Goal: Task Accomplishment & Management: Manage account settings

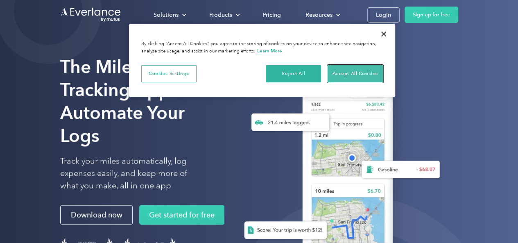
click at [340, 72] on button "Accept All Cookies" at bounding box center [354, 73] width 55 height 17
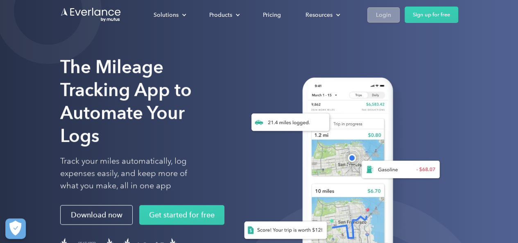
click at [382, 10] on div "Login" at bounding box center [383, 15] width 15 height 10
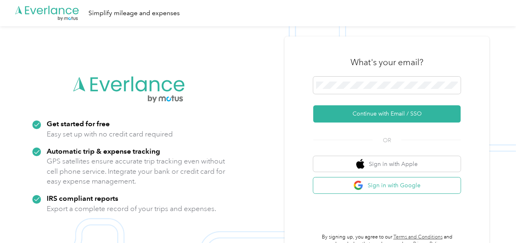
click at [352, 188] on button "Sign in with Google" at bounding box center [386, 185] width 147 height 16
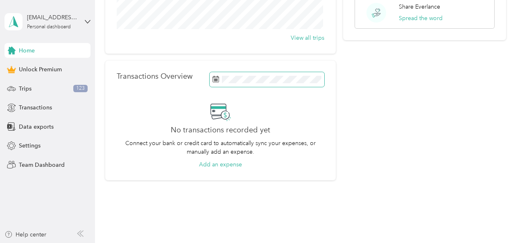
scroll to position [154, 0]
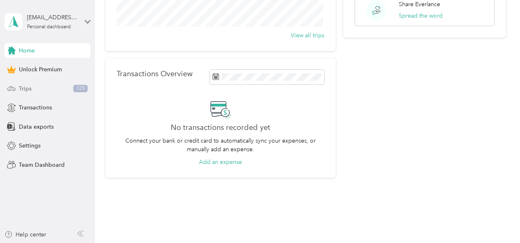
click at [23, 93] on div "Trips 123" at bounding box center [48, 88] width 86 height 15
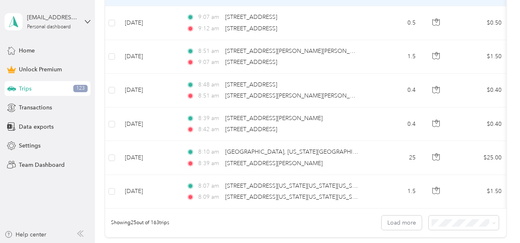
scroll to position [847, 0]
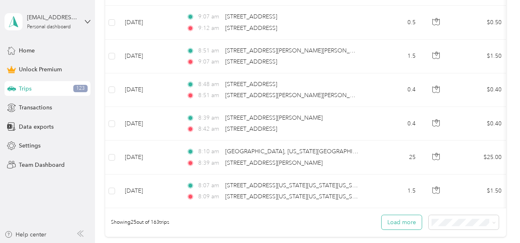
click at [402, 226] on button "Load more" at bounding box center [401, 222] width 40 height 14
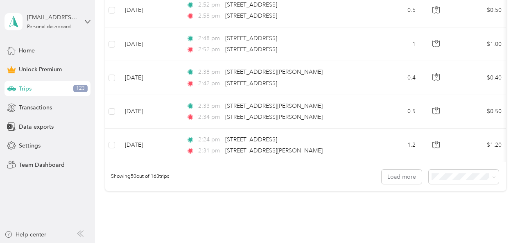
scroll to position [1747, 0]
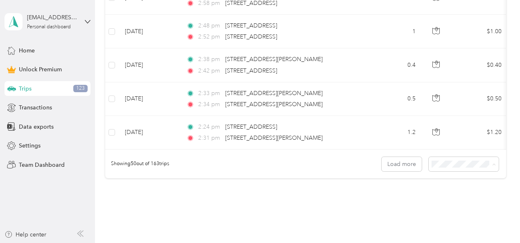
click at [438, 208] on li "100 per load" at bounding box center [461, 206] width 70 height 14
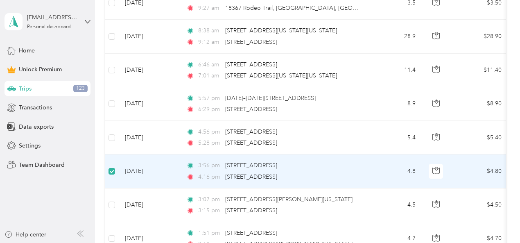
scroll to position [2582, 0]
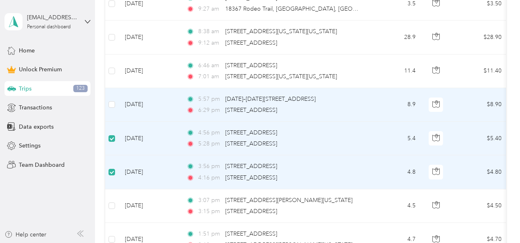
click at [112, 88] on td at bounding box center [111, 105] width 13 height 34
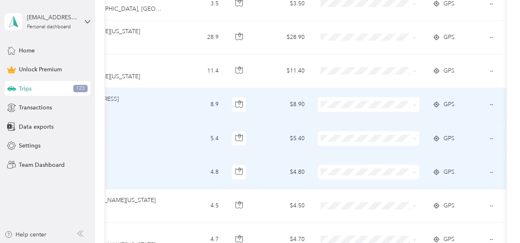
scroll to position [0, 199]
click at [379, 127] on span "Personal" at bounding box center [374, 123] width 76 height 9
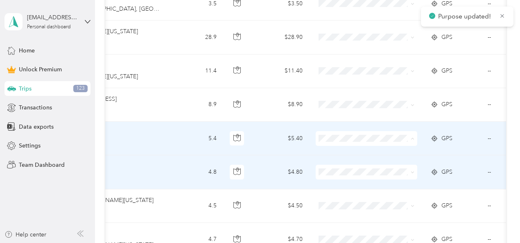
click at [345, 24] on span "Personal" at bounding box center [374, 26] width 76 height 9
click at [347, 56] on span "Personal" at bounding box center [374, 60] width 76 height 9
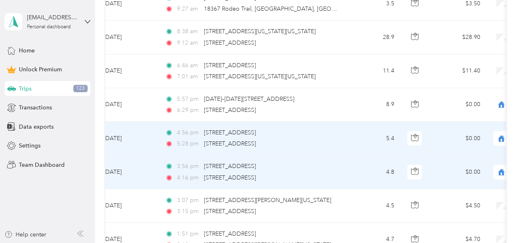
scroll to position [0, 0]
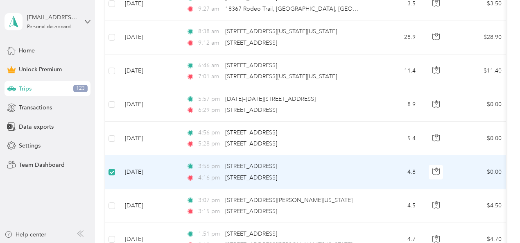
click at [108, 162] on td at bounding box center [111, 172] width 13 height 34
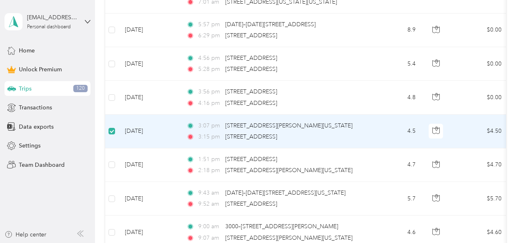
scroll to position [2655, 0]
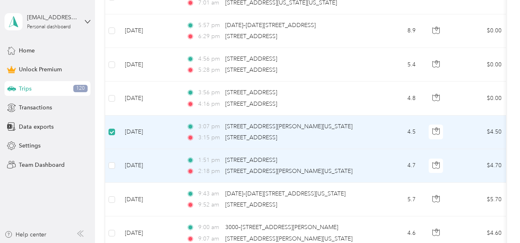
click at [112, 159] on td at bounding box center [111, 166] width 13 height 34
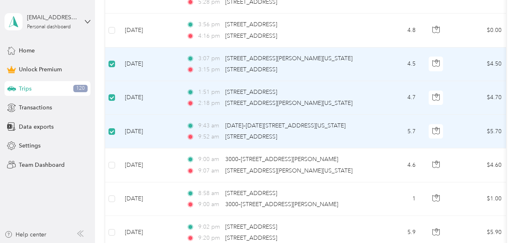
scroll to position [2725, 0]
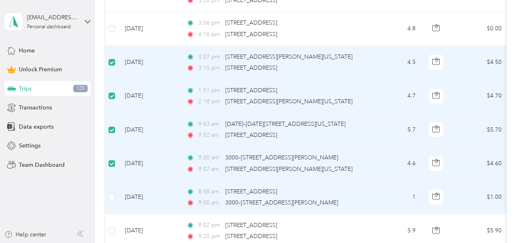
click at [111, 180] on td at bounding box center [111, 197] width 13 height 34
click at [111, 192] on label at bounding box center [111, 196] width 7 height 9
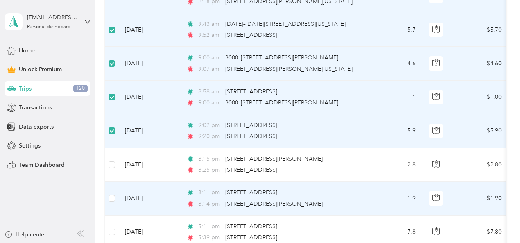
scroll to position [2828, 0]
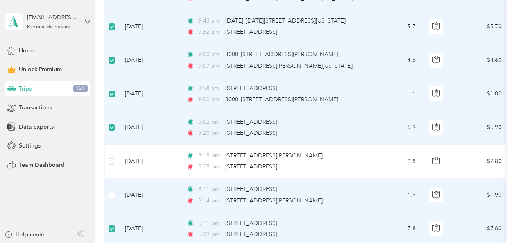
click at [115, 185] on td at bounding box center [111, 195] width 13 height 34
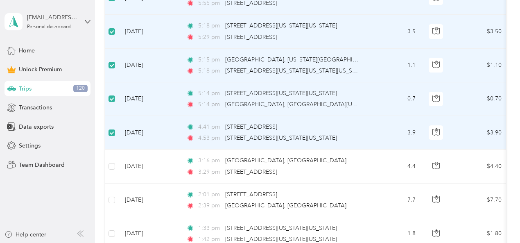
scroll to position [3128, 0]
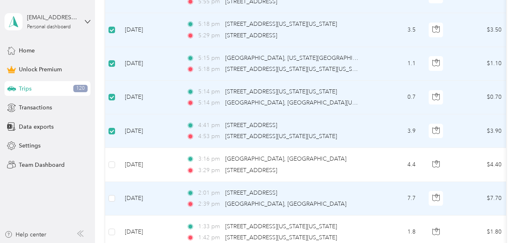
click at [118, 189] on td at bounding box center [111, 199] width 13 height 34
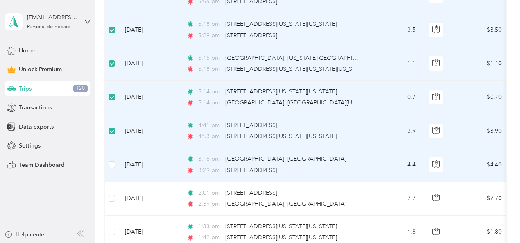
click at [113, 148] on td at bounding box center [111, 165] width 13 height 34
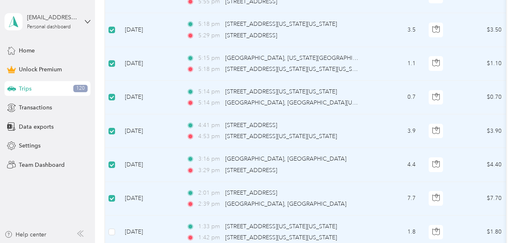
click at [112, 224] on td at bounding box center [111, 232] width 13 height 34
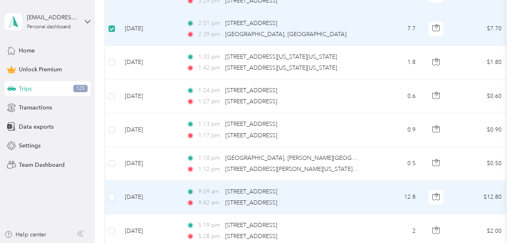
scroll to position [3299, 0]
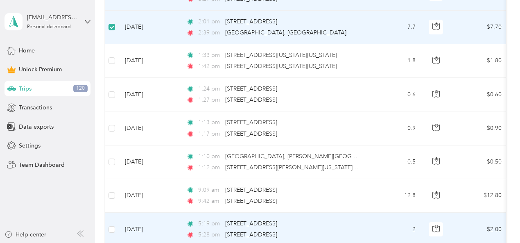
click at [106, 219] on td at bounding box center [111, 229] width 13 height 34
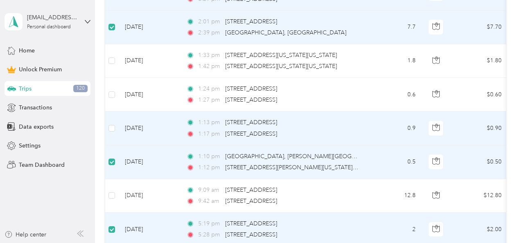
click at [115, 117] on td at bounding box center [111, 128] width 13 height 34
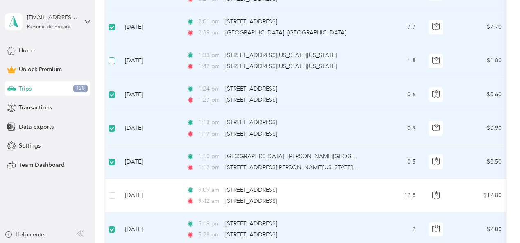
click at [111, 56] on label at bounding box center [111, 60] width 7 height 9
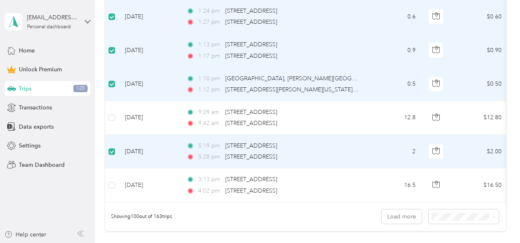
scroll to position [3394, 0]
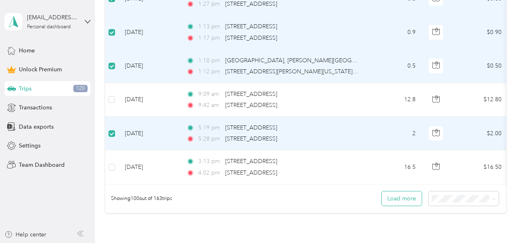
click at [403, 191] on button "Load more" at bounding box center [401, 198] width 40 height 14
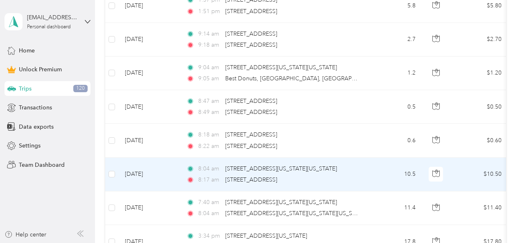
scroll to position [4094, 0]
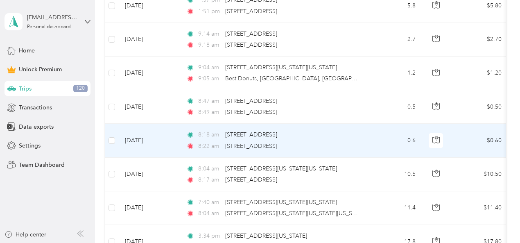
click at [115, 124] on td at bounding box center [111, 141] width 13 height 34
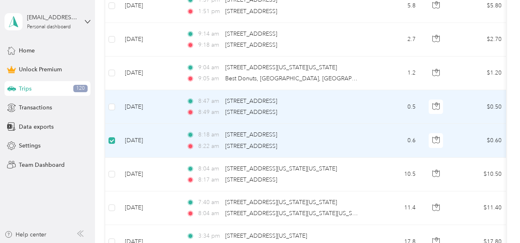
click at [110, 90] on td at bounding box center [111, 107] width 13 height 34
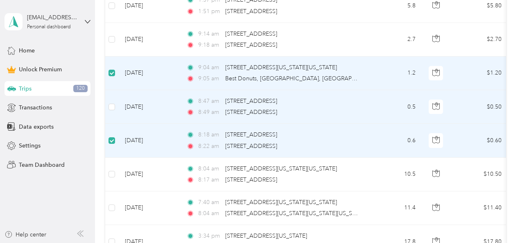
click at [115, 90] on td at bounding box center [111, 107] width 13 height 34
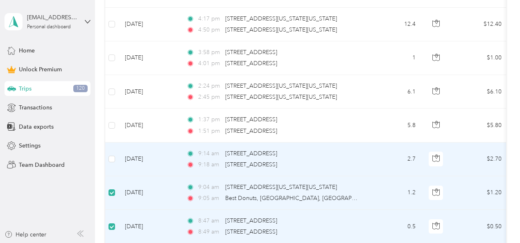
scroll to position [3973, 0]
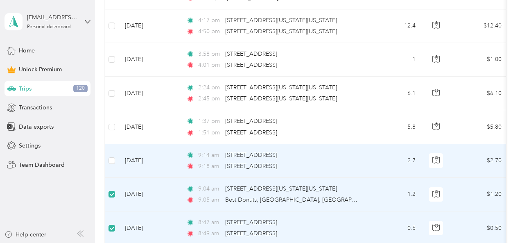
click at [107, 147] on td at bounding box center [111, 161] width 13 height 34
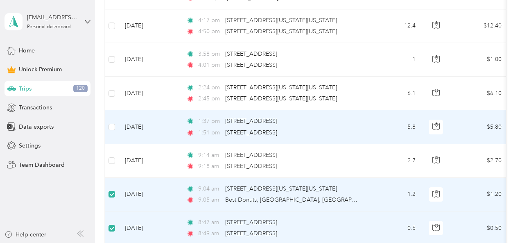
click at [115, 110] on td at bounding box center [111, 127] width 13 height 34
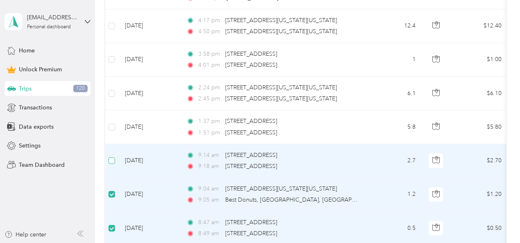
click at [112, 156] on label at bounding box center [111, 160] width 7 height 9
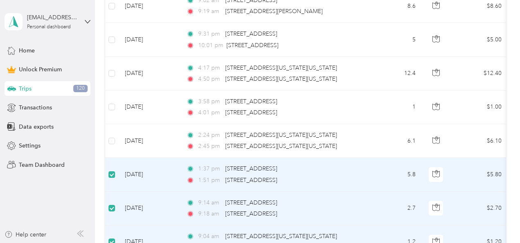
scroll to position [3920, 0]
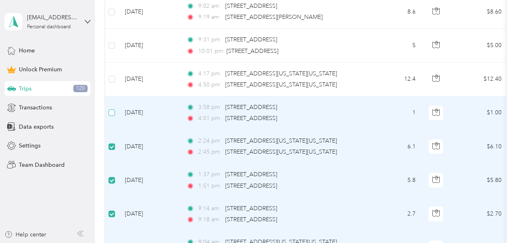
click at [113, 108] on label at bounding box center [111, 112] width 7 height 9
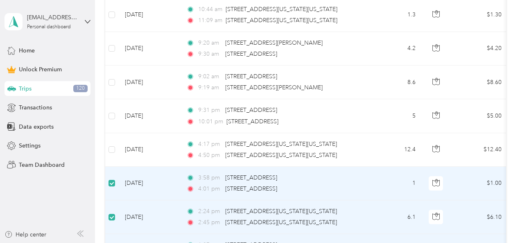
scroll to position [3849, 0]
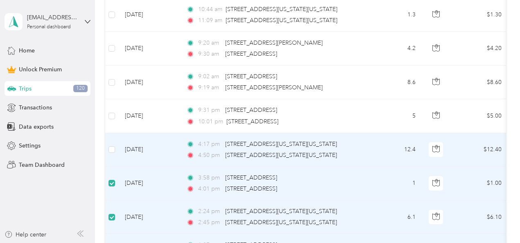
click at [113, 133] on td at bounding box center [111, 150] width 13 height 34
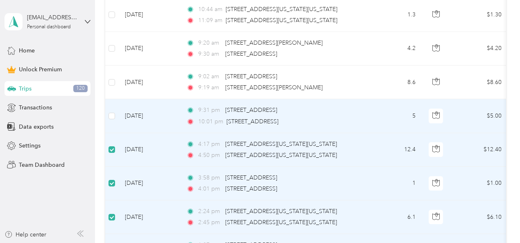
click at [112, 105] on td at bounding box center [111, 116] width 13 height 34
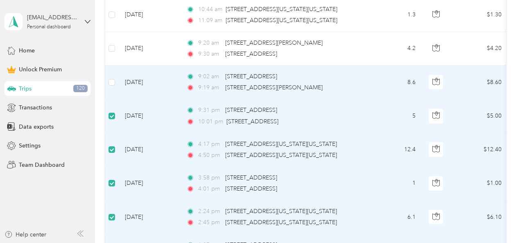
click at [115, 65] on td at bounding box center [111, 82] width 13 height 34
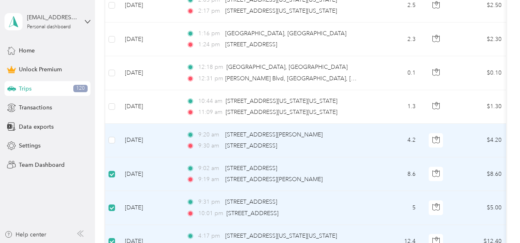
scroll to position [3756, 0]
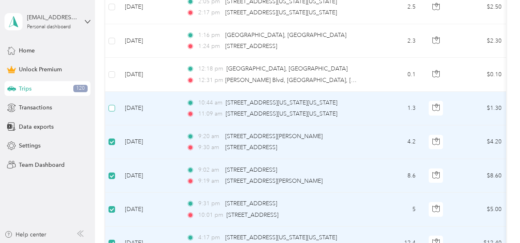
click at [113, 104] on label at bounding box center [111, 108] width 7 height 9
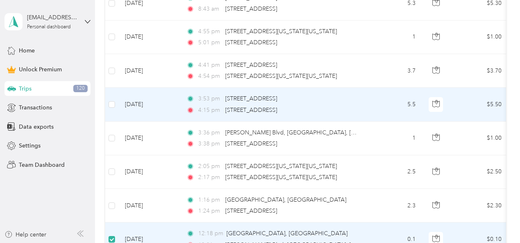
scroll to position [3588, 0]
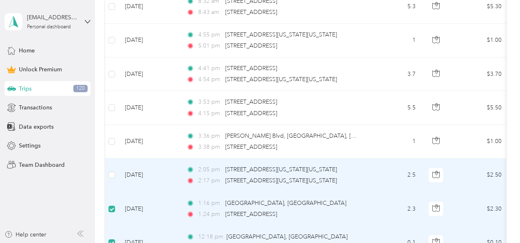
click at [114, 158] on td at bounding box center [111, 175] width 13 height 34
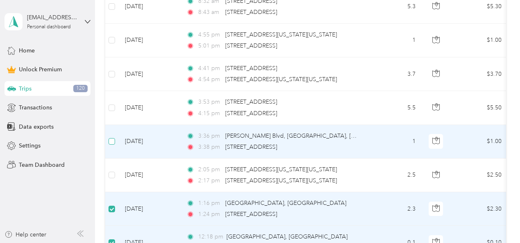
click at [112, 137] on label at bounding box center [111, 141] width 7 height 9
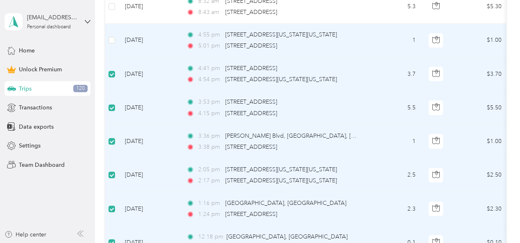
click at [114, 24] on td at bounding box center [111, 41] width 13 height 34
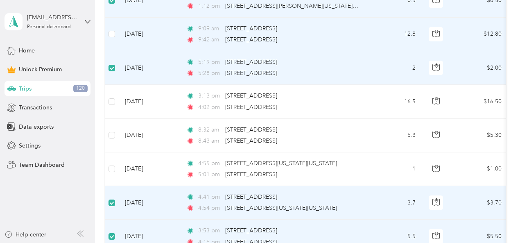
scroll to position [3460, 0]
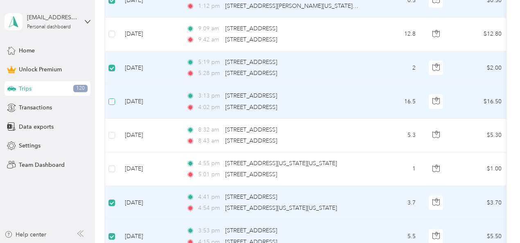
click at [113, 97] on label at bounding box center [111, 101] width 7 height 9
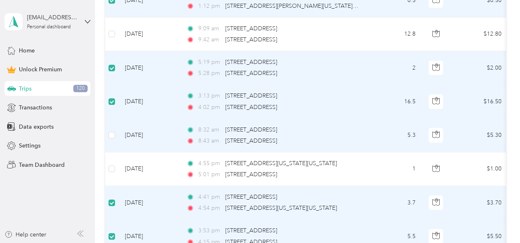
click at [109, 126] on td at bounding box center [111, 136] width 13 height 34
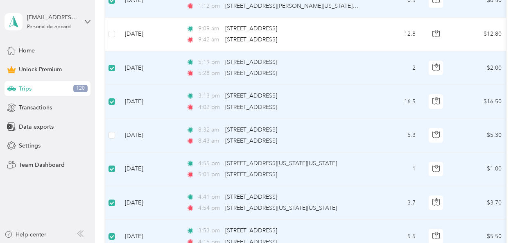
click at [114, 119] on td at bounding box center [111, 136] width 13 height 34
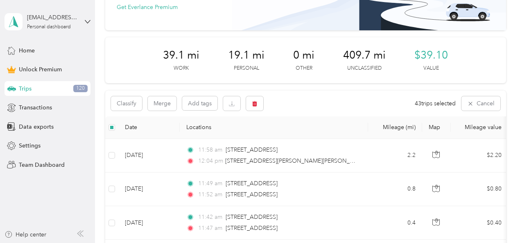
scroll to position [74, 0]
click at [184, 103] on button "Add tags" at bounding box center [199, 103] width 35 height 14
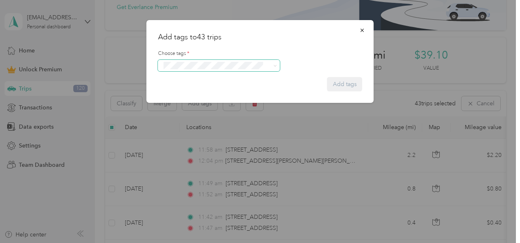
click at [184, 69] on span at bounding box center [213, 65] width 105 height 9
click at [361, 32] on icon "button" at bounding box center [362, 30] width 6 height 6
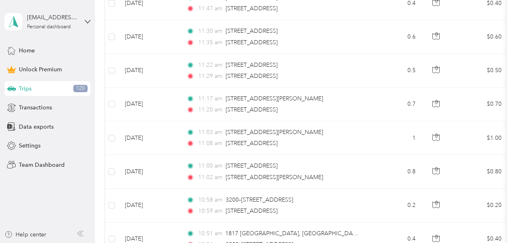
scroll to position [322, 0]
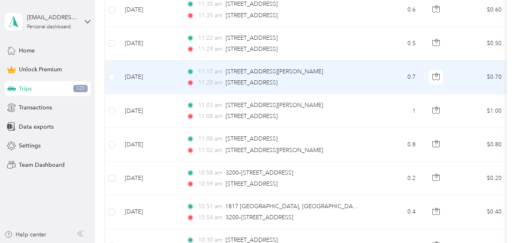
click at [318, 90] on td "11:17 am [STREET_ADDRESS][PERSON_NAME] 11:20 am [STREET_ADDRESS]" at bounding box center [274, 78] width 188 height 34
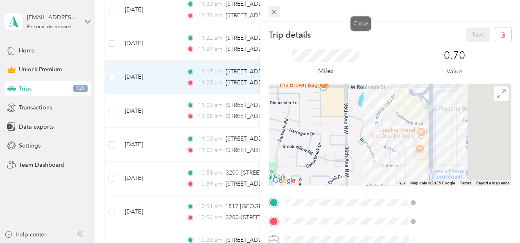
click at [277, 14] on icon at bounding box center [273, 12] width 7 height 7
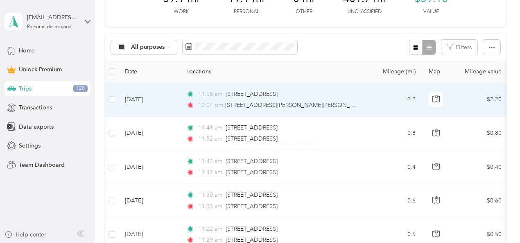
scroll to position [103, 0]
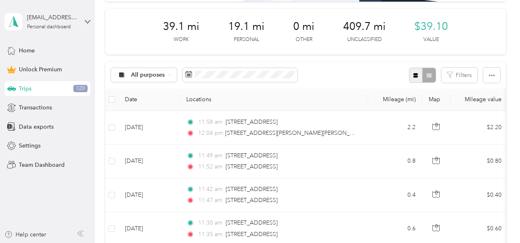
click at [413, 76] on icon "button" at bounding box center [415, 75] width 5 height 5
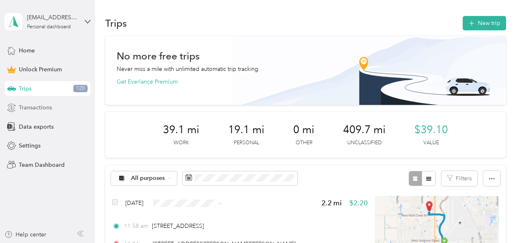
click at [33, 104] on span "Transactions" at bounding box center [35, 107] width 33 height 9
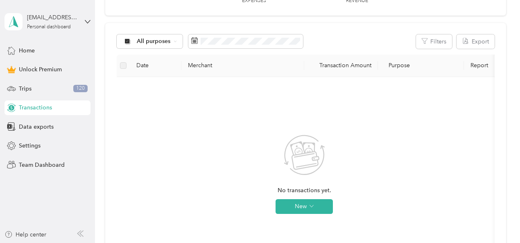
scroll to position [52, 0]
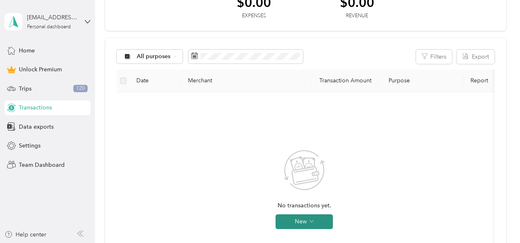
click at [319, 227] on button "New" at bounding box center [303, 221] width 57 height 15
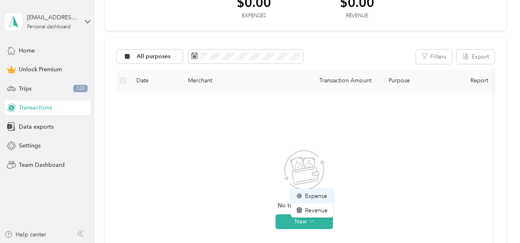
click at [313, 198] on span "Expense" at bounding box center [316, 195] width 22 height 9
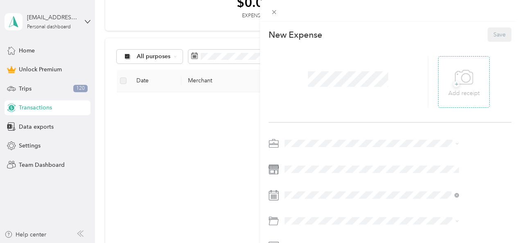
click at [457, 91] on div "+ Add receipt" at bounding box center [464, 82] width 52 height 52
click at [472, 86] on icon at bounding box center [464, 77] width 18 height 23
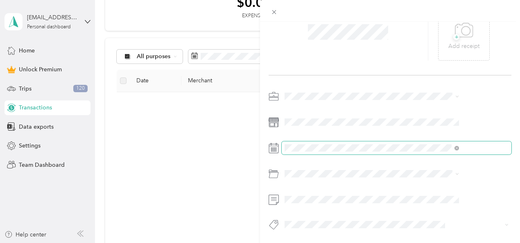
click at [459, 144] on span at bounding box center [456, 147] width 5 height 7
click at [459, 146] on icon at bounding box center [456, 148] width 5 height 5
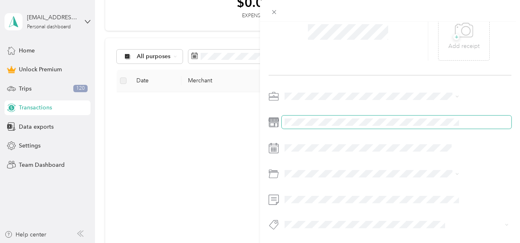
click at [344, 115] on span at bounding box center [396, 121] width 230 height 13
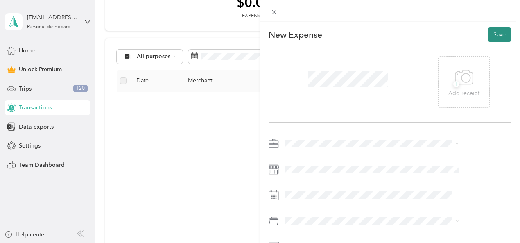
click at [493, 34] on button "Save" at bounding box center [499, 34] width 24 height 14
click at [280, 6] on span at bounding box center [273, 11] width 11 height 11
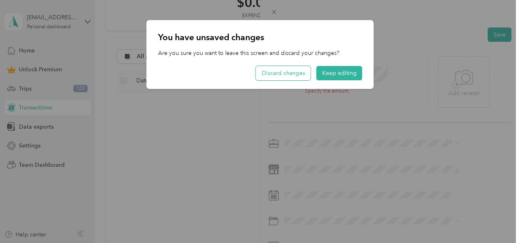
click at [284, 72] on button "Discard changes" at bounding box center [283, 73] width 55 height 14
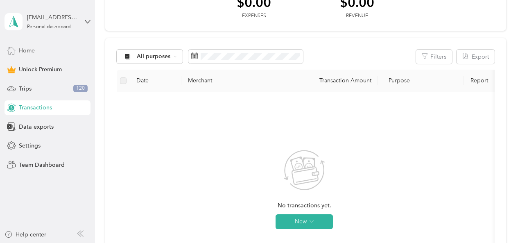
click at [45, 51] on div "Home" at bounding box center [48, 50] width 86 height 15
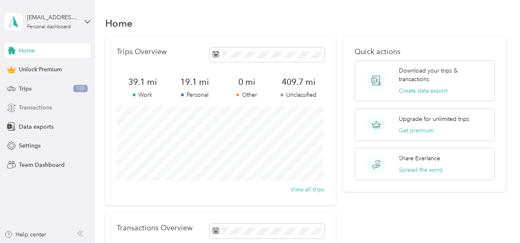
click at [47, 110] on span "Transactions" at bounding box center [35, 107] width 33 height 9
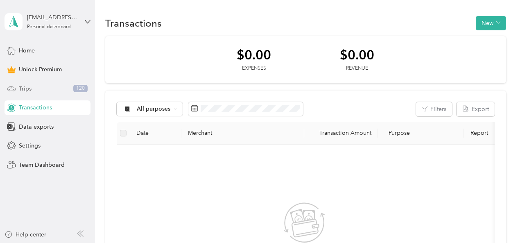
click at [43, 95] on div "Trips 120" at bounding box center [48, 88] width 86 height 15
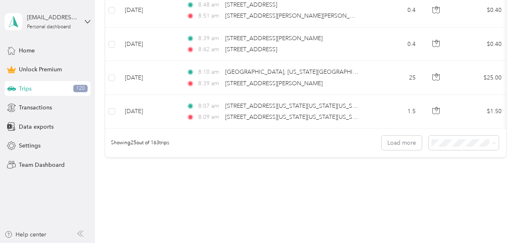
scroll to position [957, 0]
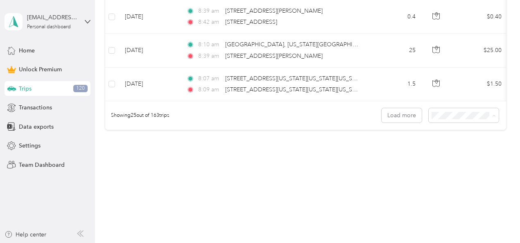
click at [450, 162] on li "100 per load" at bounding box center [461, 159] width 70 height 14
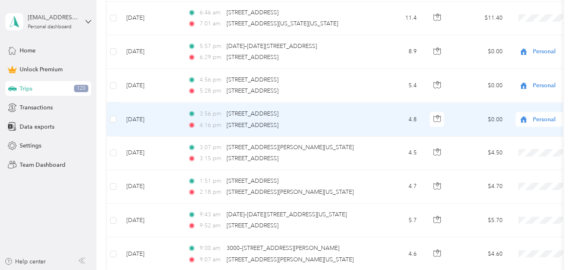
scroll to position [2638, 0]
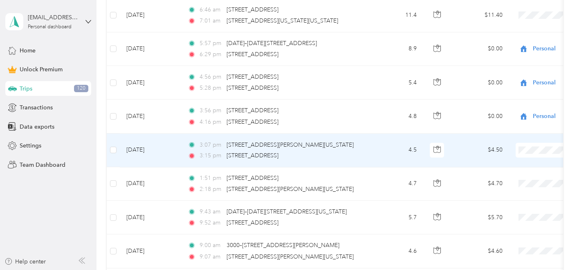
click at [519, 145] on span at bounding box center [566, 149] width 101 height 15
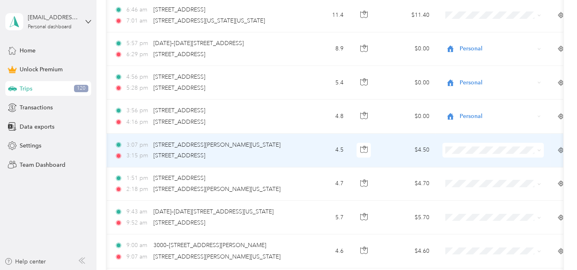
click at [518, 171] on span "Personal" at bounding box center [500, 168] width 75 height 9
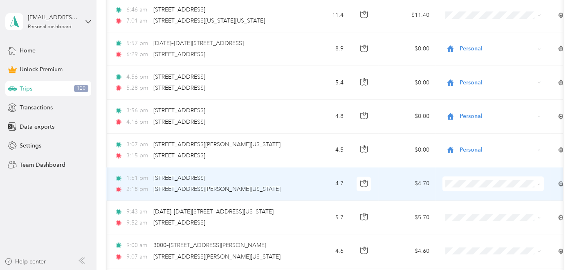
click at [479, 73] on span "Personal" at bounding box center [500, 73] width 75 height 9
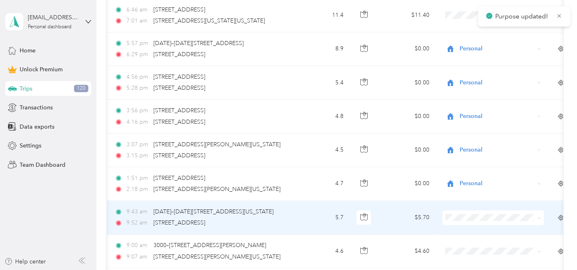
click at [478, 111] on ol "Work Personal temu and tik tok Other Charity Medical Moving Commute" at bounding box center [493, 143] width 101 height 115
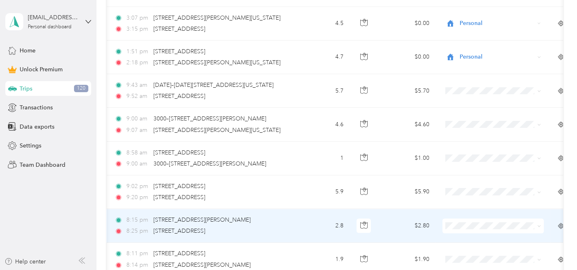
scroll to position [2765, 0]
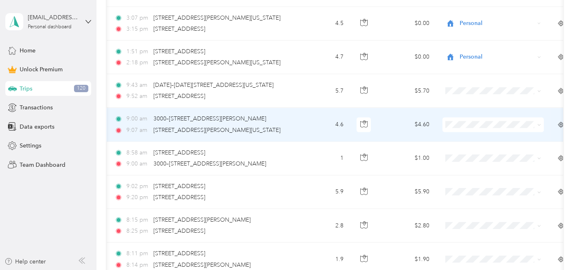
click at [486, 122] on span at bounding box center [493, 124] width 101 height 15
click at [487, 145] on span "Personal" at bounding box center [500, 144] width 75 height 9
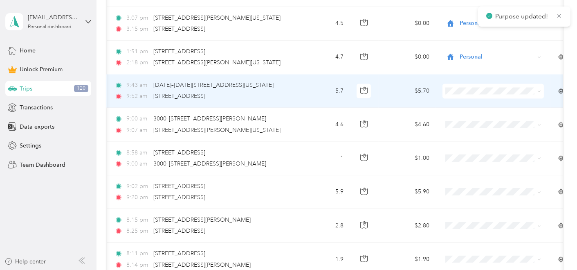
click at [486, 86] on span at bounding box center [493, 90] width 101 height 15
click at [485, 114] on li "Personal" at bounding box center [493, 111] width 101 height 14
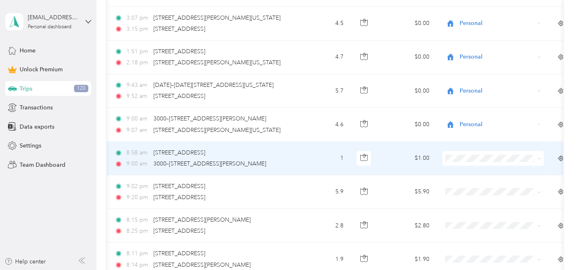
click at [469, 50] on span "Personal" at bounding box center [500, 47] width 75 height 9
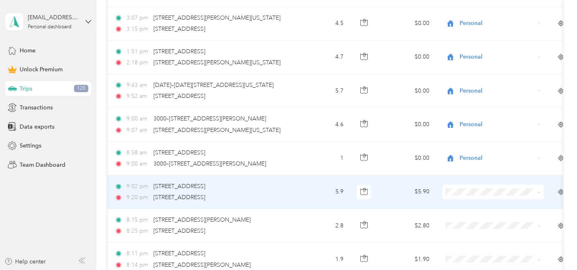
click at [464, 82] on span "Personal" at bounding box center [500, 81] width 75 height 9
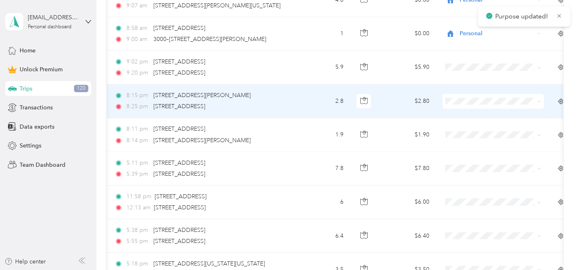
scroll to position [2893, 0]
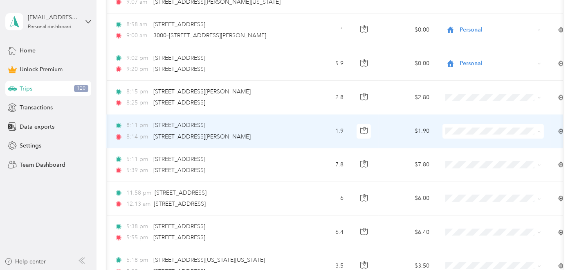
click at [467, 151] on span "Personal" at bounding box center [500, 150] width 75 height 9
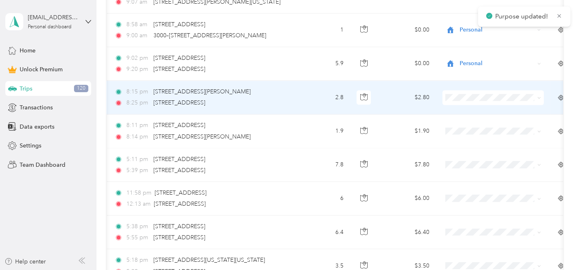
click at [467, 93] on span at bounding box center [493, 97] width 101 height 15
click at [491, 114] on span "Personal" at bounding box center [500, 117] width 75 height 9
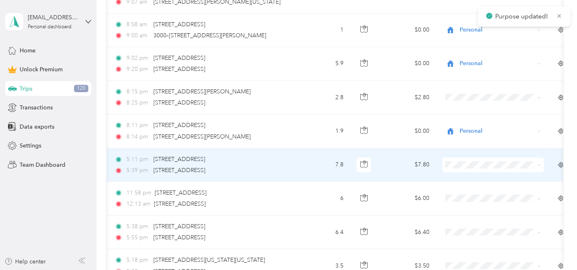
click at [486, 157] on span at bounding box center [493, 164] width 101 height 15
click at [480, 56] on li "Personal" at bounding box center [493, 53] width 101 height 14
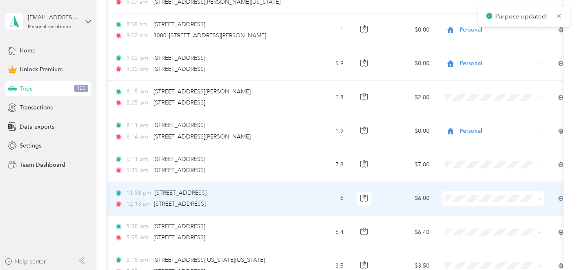
click at [470, 182] on td at bounding box center [493, 199] width 115 height 34
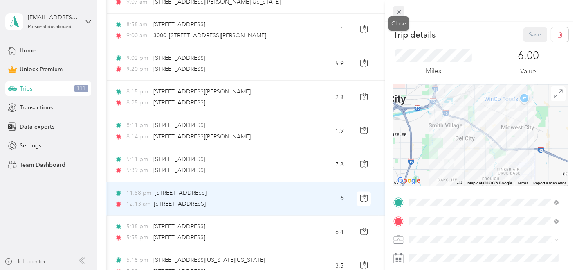
click at [397, 14] on icon at bounding box center [399, 12] width 7 height 7
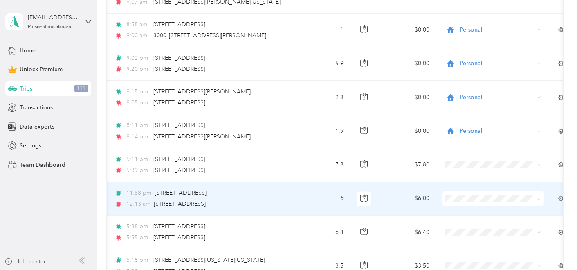
click at [473, 89] on li "Personal" at bounding box center [493, 87] width 101 height 14
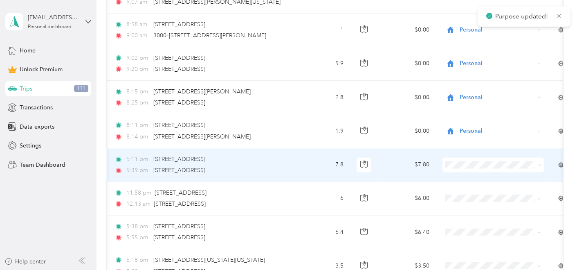
click at [476, 159] on span at bounding box center [493, 164] width 101 height 15
click at [475, 160] on span "Personal" at bounding box center [497, 164] width 75 height 9
click at [475, 52] on span "Personal" at bounding box center [496, 53] width 66 height 9
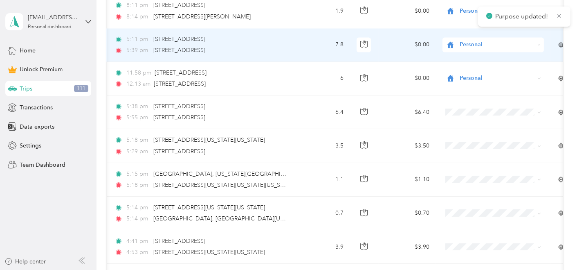
scroll to position [3013, 0]
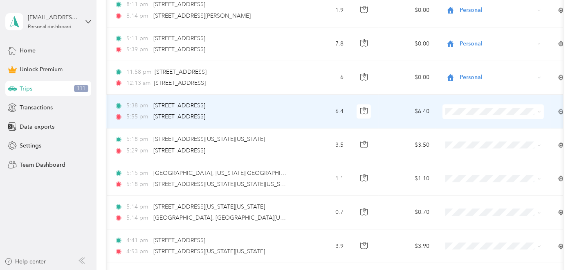
click at [485, 126] on span "Personal" at bounding box center [500, 126] width 75 height 9
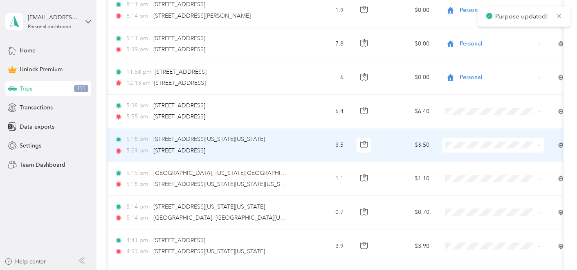
click at [478, 137] on span at bounding box center [493, 144] width 101 height 15
click at [478, 160] on span "Personal" at bounding box center [500, 164] width 75 height 9
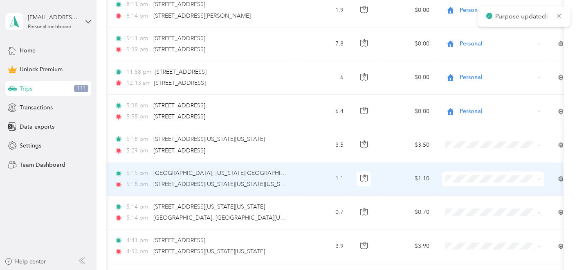
click at [477, 66] on span "Personal" at bounding box center [500, 66] width 75 height 9
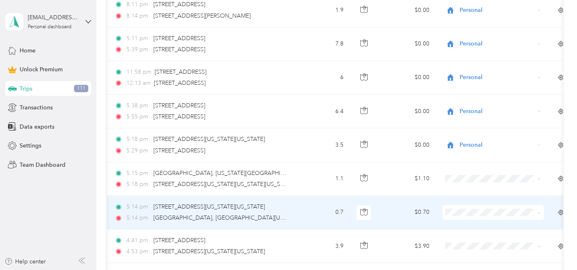
drag, startPoint x: 457, startPoint y: 197, endPoint x: 546, endPoint y: 66, distance: 158.4
click at [519, 66] on td "Personal" at bounding box center [493, 78] width 115 height 34
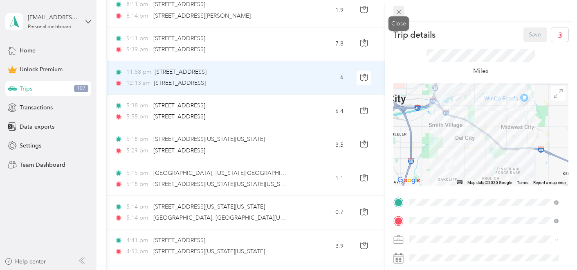
click at [401, 14] on icon at bounding box center [399, 12] width 7 height 7
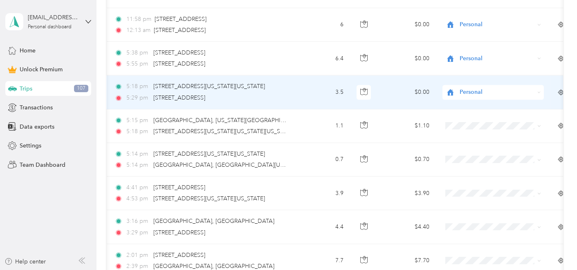
scroll to position [3067, 0]
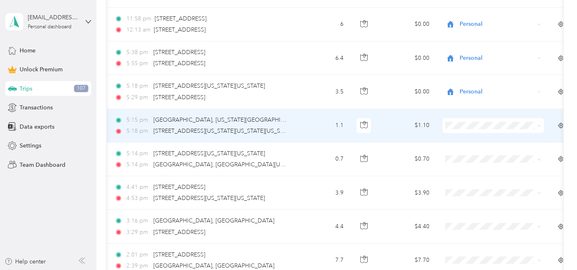
click at [501, 144] on span "Personal" at bounding box center [500, 144] width 75 height 9
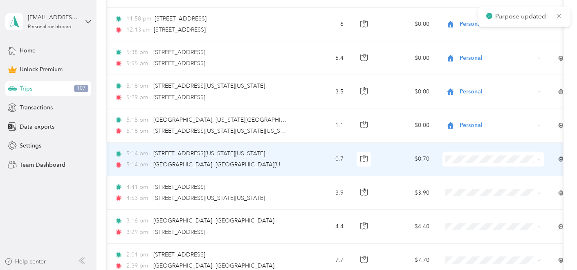
click at [477, 48] on li "Personal" at bounding box center [493, 46] width 101 height 14
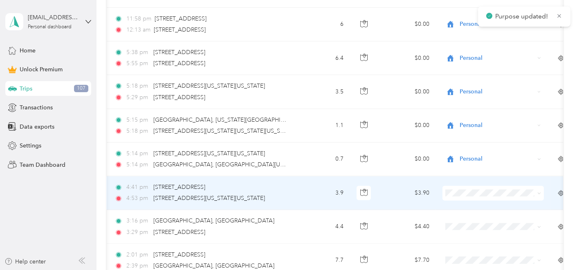
click at [464, 185] on span at bounding box center [493, 192] width 101 height 15
click at [494, 81] on span "Personal" at bounding box center [500, 81] width 75 height 9
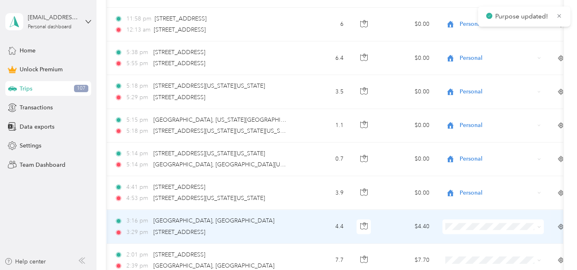
click at [478, 119] on ol "Work Personal temu and tik tok Other Charity Medical Moving Commute" at bounding box center [493, 149] width 101 height 115
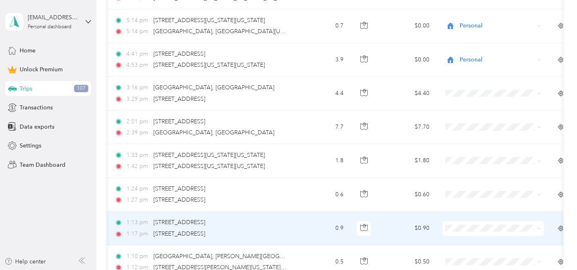
scroll to position [3204, 0]
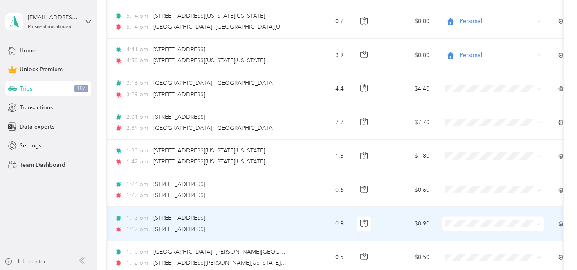
click at [477, 113] on span "Personal" at bounding box center [500, 111] width 75 height 9
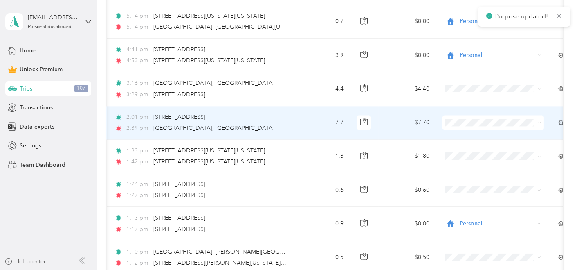
click at [477, 143] on li "Personal" at bounding box center [493, 141] width 101 height 14
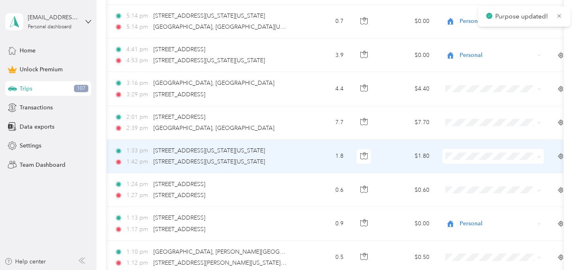
click at [474, 177] on span "Personal" at bounding box center [500, 175] width 75 height 9
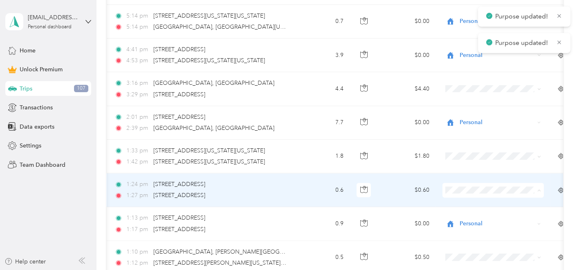
click at [472, 78] on span "Personal" at bounding box center [500, 77] width 75 height 9
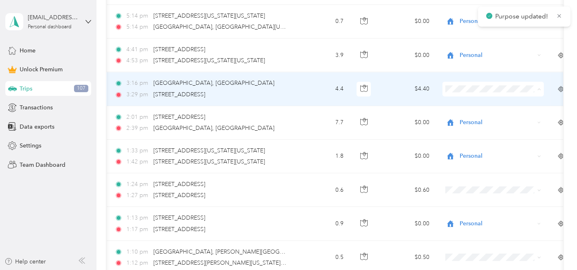
click at [474, 107] on span "Personal" at bounding box center [500, 108] width 75 height 9
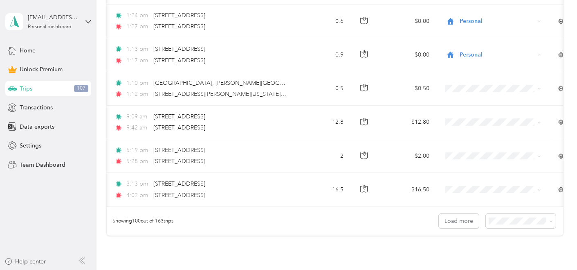
scroll to position [3380, 0]
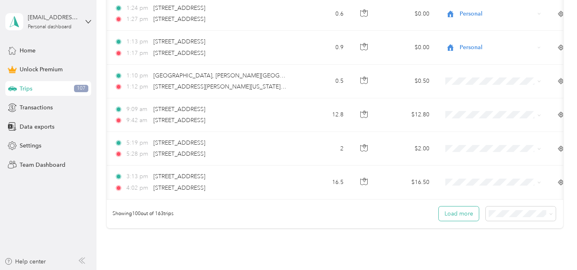
click at [458, 206] on button "Load more" at bounding box center [459, 213] width 40 height 14
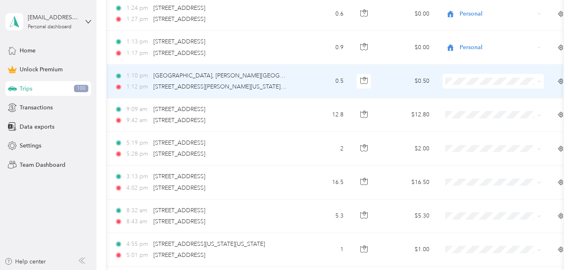
click at [513, 96] on span "Personal" at bounding box center [500, 98] width 75 height 9
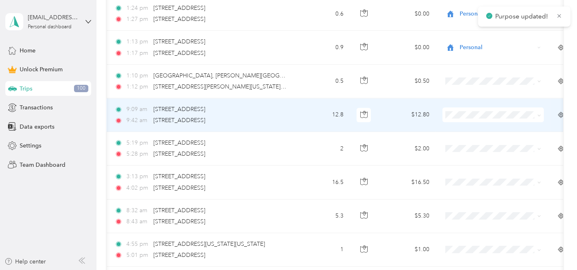
click at [486, 133] on li "Personal" at bounding box center [493, 132] width 101 height 14
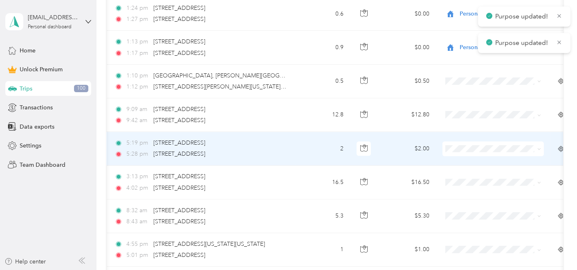
click at [472, 142] on span at bounding box center [493, 148] width 101 height 15
click at [475, 167] on span "Personal" at bounding box center [500, 166] width 75 height 9
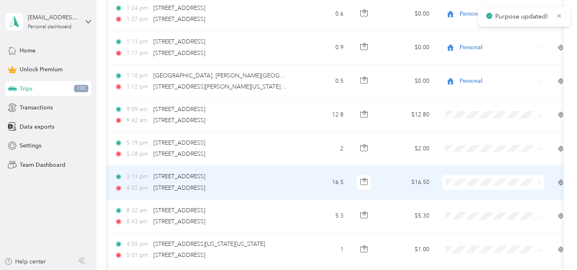
click at [471, 70] on span "Personal" at bounding box center [500, 69] width 75 height 9
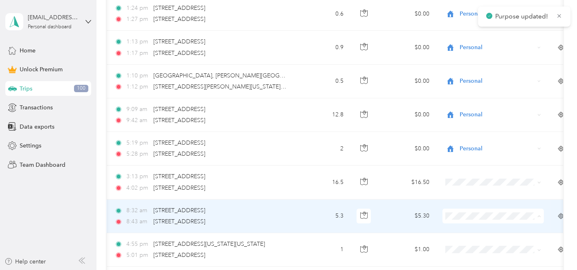
click at [469, 107] on li "Personal" at bounding box center [493, 103] width 101 height 14
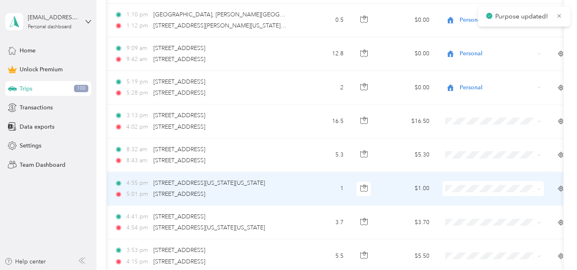
scroll to position [3452, 0]
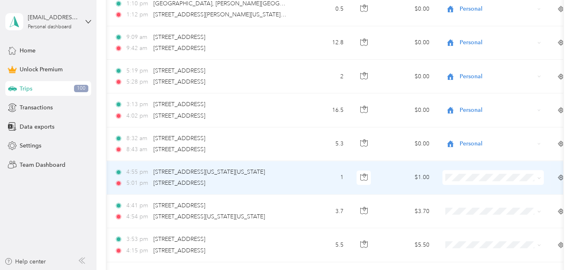
click at [480, 63] on span "Personal" at bounding box center [500, 64] width 75 height 9
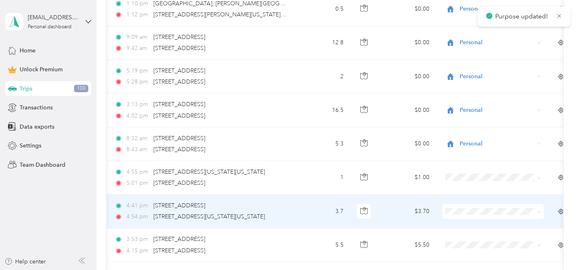
click at [473, 204] on span at bounding box center [493, 211] width 101 height 15
click at [475, 204] on span at bounding box center [493, 211] width 101 height 15
click at [484, 96] on span "Personal" at bounding box center [500, 98] width 75 height 9
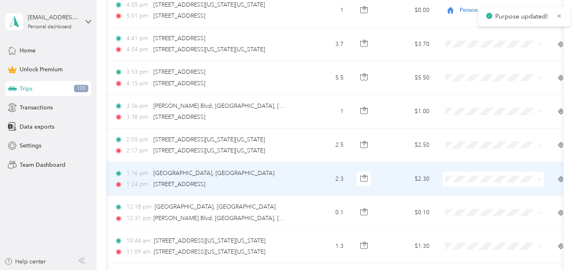
scroll to position [3630, 0]
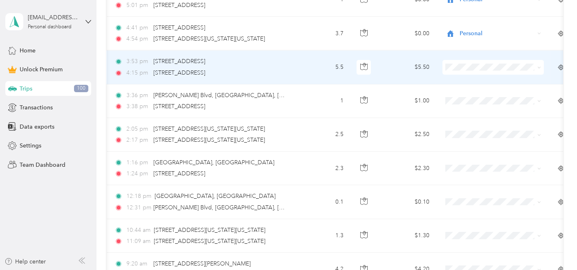
click at [471, 60] on span at bounding box center [493, 67] width 101 height 15
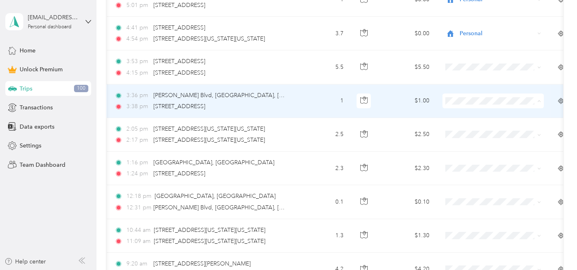
click at [479, 116] on span "Personal" at bounding box center [500, 118] width 75 height 9
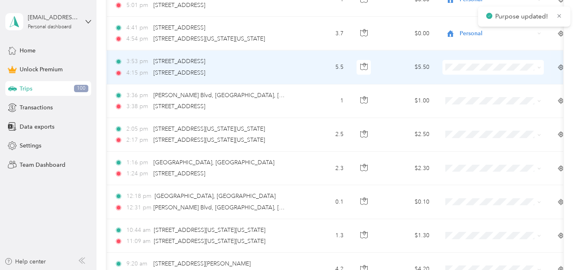
click at [487, 89] on ol "Work Personal temu and tik tok Other Charity Medical Moving Commute" at bounding box center [493, 118] width 101 height 115
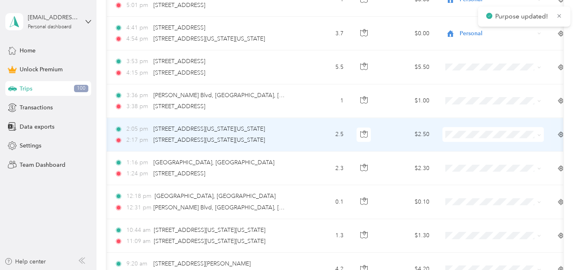
click at [487, 127] on span at bounding box center [493, 134] width 101 height 15
click at [477, 151] on span "Personal" at bounding box center [500, 152] width 75 height 9
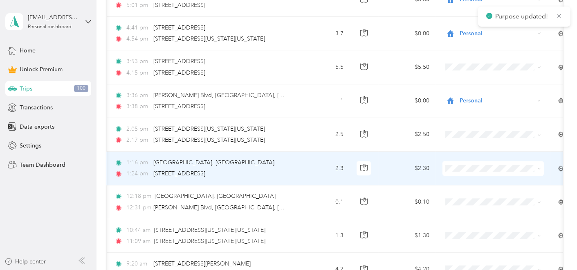
click at [475, 161] on span at bounding box center [493, 168] width 101 height 15
click at [476, 58] on li "Personal" at bounding box center [493, 54] width 101 height 14
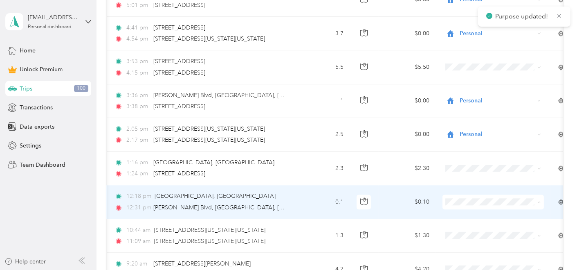
click at [466, 90] on li "Personal" at bounding box center [493, 88] width 101 height 14
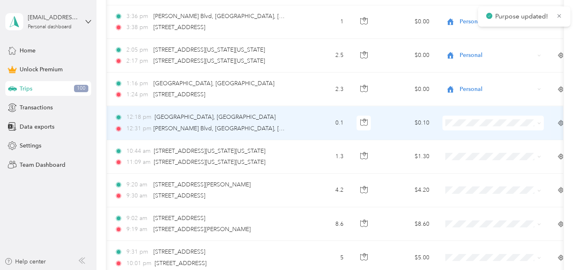
scroll to position [3712, 0]
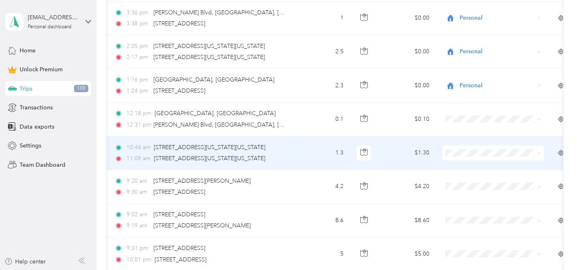
click at [460, 145] on span at bounding box center [493, 152] width 101 height 15
click at [472, 169] on span "Personal" at bounding box center [500, 170] width 75 height 9
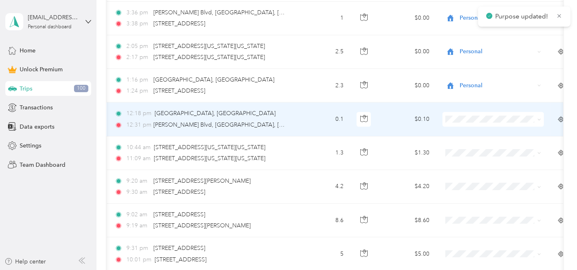
click at [477, 133] on span "Personal" at bounding box center [500, 136] width 75 height 9
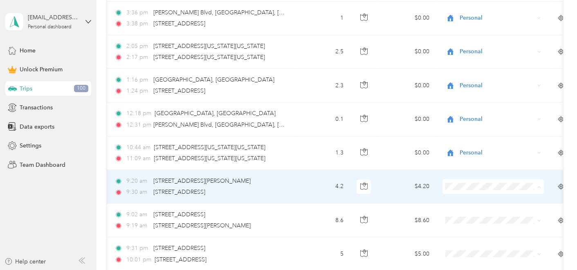
click at [468, 73] on span "Personal" at bounding box center [500, 72] width 75 height 9
click at [483, 70] on span "Personal" at bounding box center [500, 72] width 75 height 9
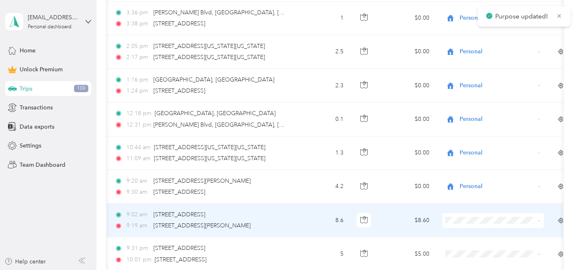
click at [472, 104] on span "Personal" at bounding box center [500, 106] width 75 height 9
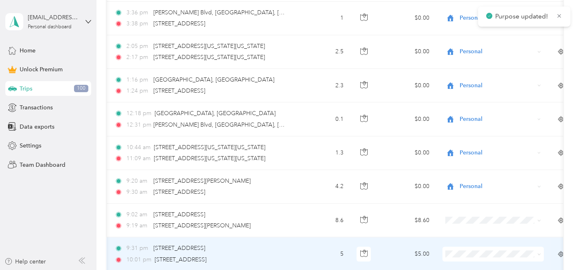
click at [476, 242] on span at bounding box center [493, 253] width 101 height 15
click at [486, 139] on span "Personal" at bounding box center [500, 139] width 75 height 9
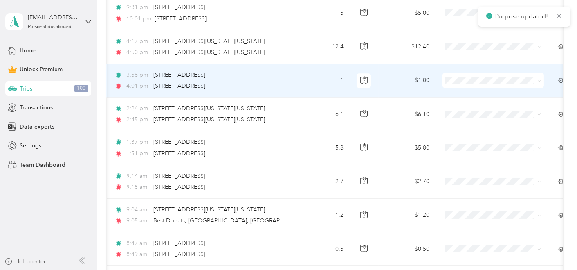
scroll to position [3953, 0]
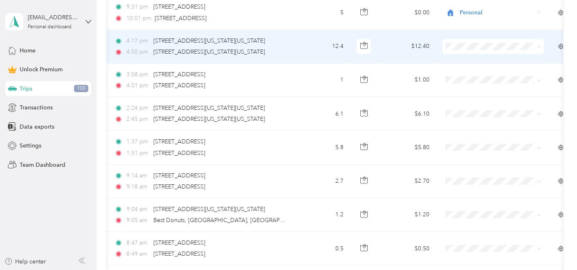
click at [475, 61] on span "Personal" at bounding box center [500, 63] width 75 height 9
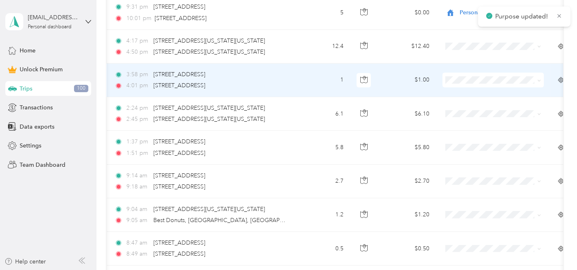
click at [473, 95] on span "Personal" at bounding box center [500, 95] width 75 height 9
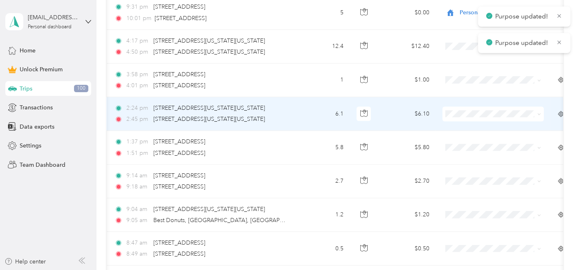
click at [473, 106] on span at bounding box center [493, 113] width 101 height 15
click at [468, 126] on span "Personal" at bounding box center [500, 130] width 75 height 9
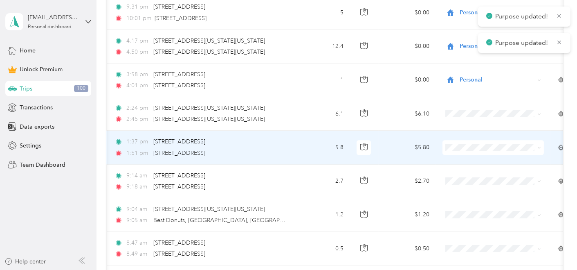
click at [468, 140] on span at bounding box center [493, 147] width 101 height 15
click at [468, 161] on span "Personal" at bounding box center [500, 164] width 75 height 9
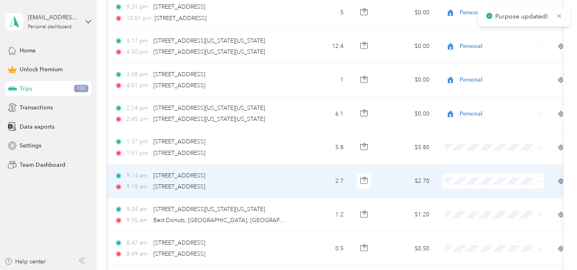
click at [470, 71] on ol "Work Personal temu and tik tok Other Charity Medical Moving Commute" at bounding box center [493, 100] width 101 height 115
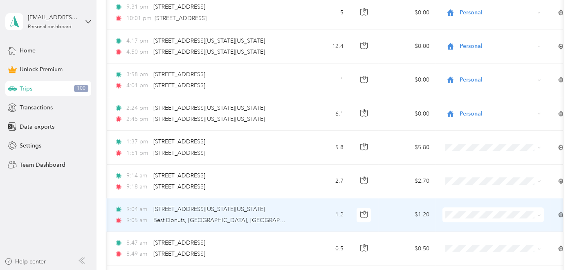
click at [467, 207] on span at bounding box center [493, 214] width 101 height 15
click at [466, 104] on li "Personal" at bounding box center [493, 99] width 101 height 14
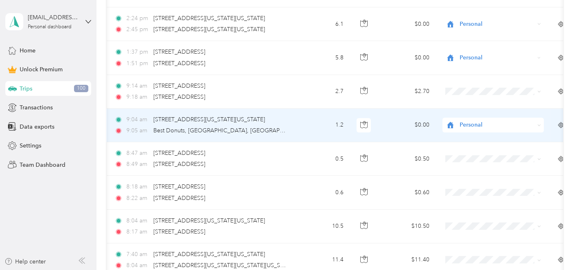
scroll to position [4049, 0]
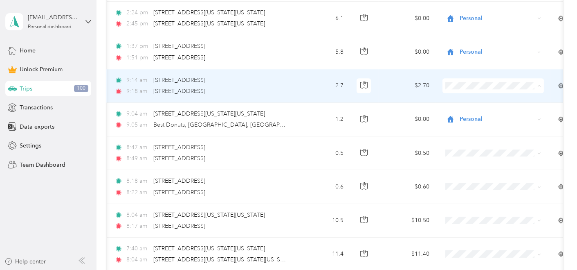
click at [493, 101] on span "Personal" at bounding box center [500, 101] width 75 height 9
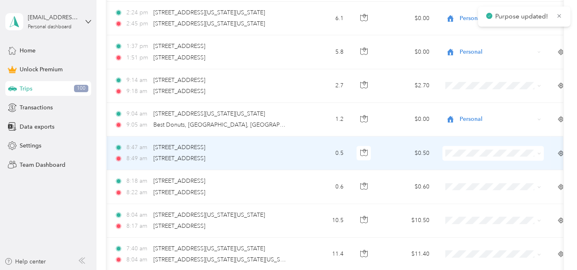
click at [481, 170] on span "Personal" at bounding box center [500, 168] width 75 height 9
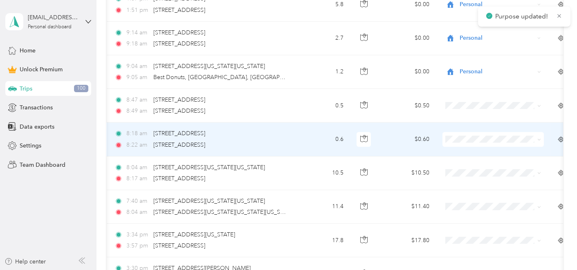
scroll to position [4096, 0]
click at [477, 152] on span "Personal" at bounding box center [500, 155] width 75 height 9
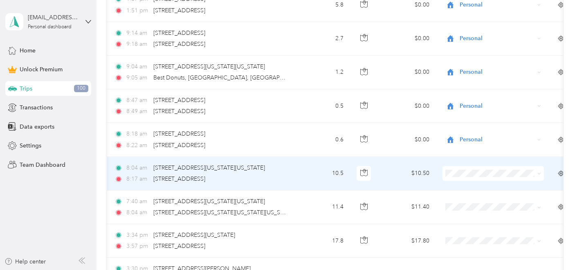
click at [468, 166] on span at bounding box center [493, 173] width 101 height 15
click at [475, 75] on li "temu and tik tok" at bounding box center [493, 72] width 101 height 14
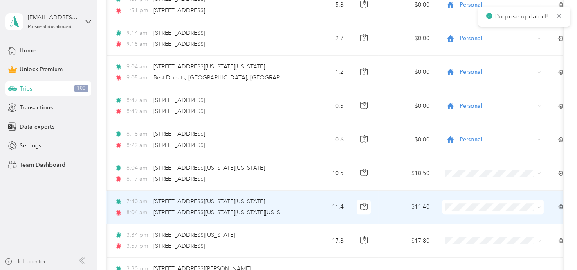
click at [472, 199] on span at bounding box center [493, 206] width 101 height 15
click at [501, 101] on span "temu and tik tok" at bounding box center [500, 105] width 75 height 9
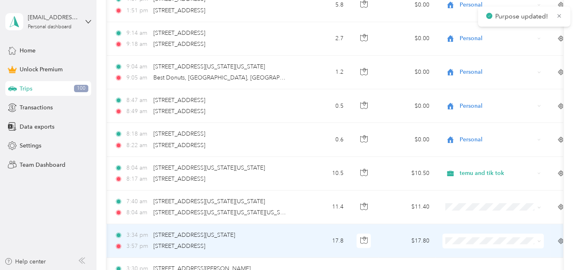
click at [479, 141] on li "temu and tik tok" at bounding box center [493, 139] width 101 height 14
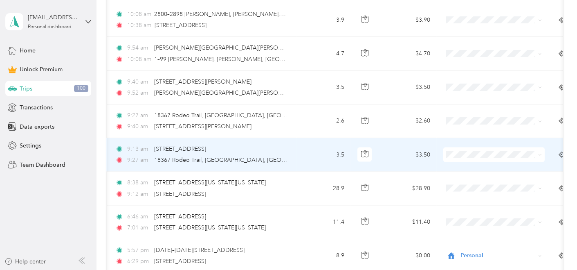
scroll to position [2432, 0]
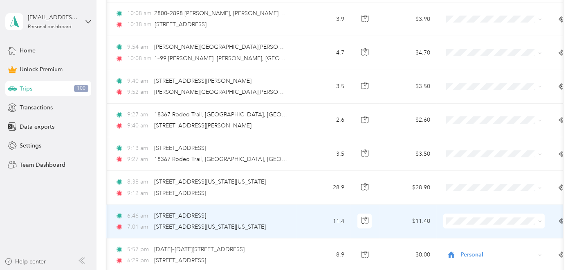
click at [492, 124] on span "temu and tik tok" at bounding box center [501, 124] width 75 height 9
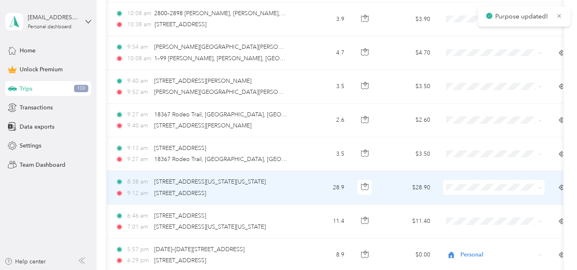
click at [486, 96] on ol "Work Personal temu and tik tok Other Charity Medical Moving Commute" at bounding box center [494, 110] width 101 height 115
click at [475, 94] on li "temu and tik tok" at bounding box center [494, 92] width 101 height 14
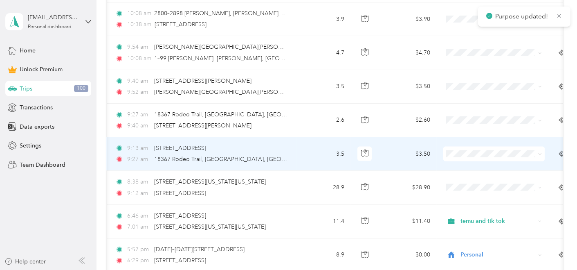
click at [488, 193] on ol "Work Personal temu and tik tok Other Charity Medical Moving Commute" at bounding box center [494, 208] width 101 height 115
click at [488, 194] on li "Other" at bounding box center [494, 201] width 101 height 14
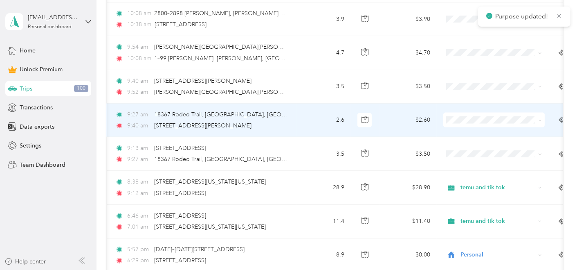
click at [510, 153] on span "temu and tik tok" at bounding box center [501, 156] width 75 height 9
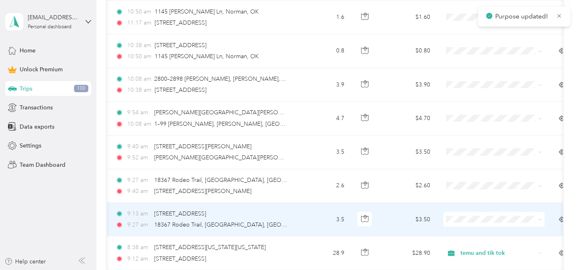
scroll to position [2362, 0]
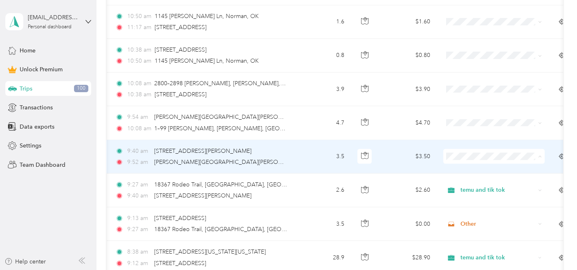
click at [491, 62] on span "temu and tik tok" at bounding box center [501, 61] width 75 height 9
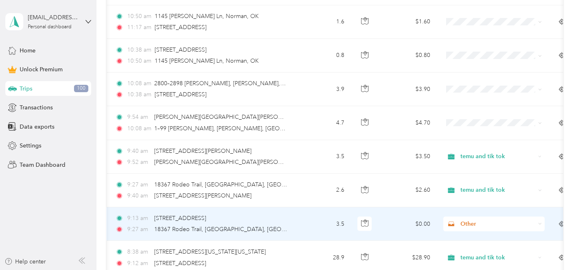
click at [493, 219] on span "Other" at bounding box center [498, 223] width 75 height 9
click at [488, 128] on span "temu and tik tok" at bounding box center [501, 128] width 75 height 9
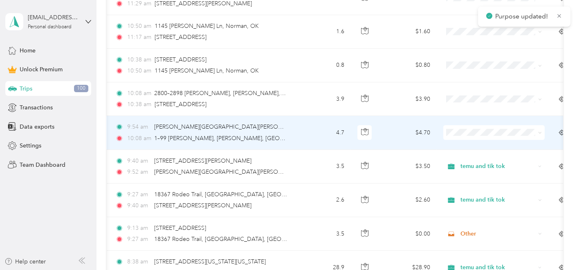
scroll to position [2352, 0]
click at [480, 166] on span "temu and tik tok" at bounding box center [501, 168] width 75 height 9
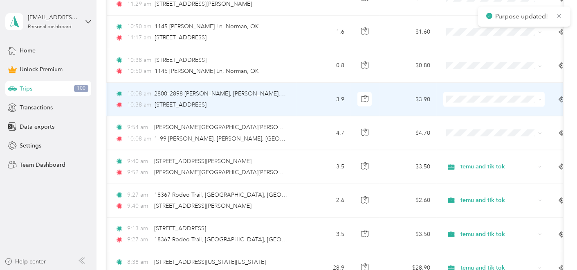
click at [469, 92] on span at bounding box center [494, 99] width 101 height 15
click at [477, 133] on span "temu and tik tok" at bounding box center [501, 135] width 75 height 9
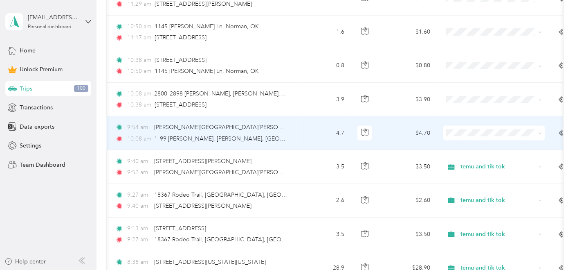
click at [493, 126] on span at bounding box center [494, 133] width 101 height 15
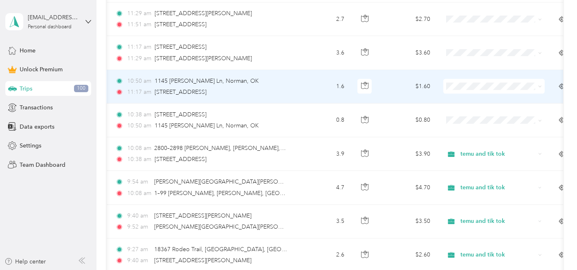
scroll to position [2298, 0]
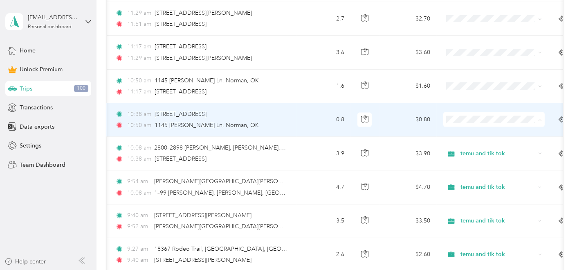
click at [486, 153] on span "temu and tik tok" at bounding box center [501, 156] width 75 height 9
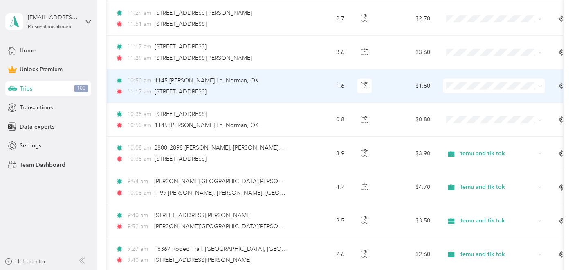
click at [481, 124] on span "temu and tik tok" at bounding box center [501, 121] width 75 height 9
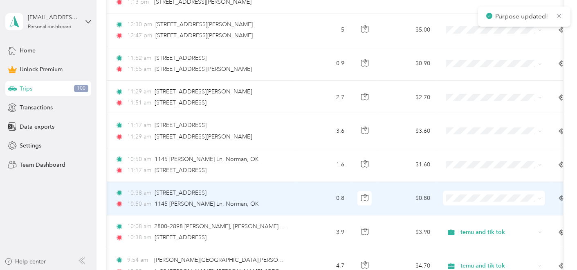
scroll to position [2219, 0]
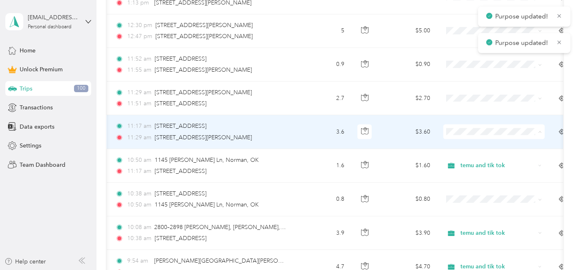
click at [483, 172] on ol "Work Personal temu and tik tok Other Charity Medical Moving Commute" at bounding box center [494, 189] width 101 height 115
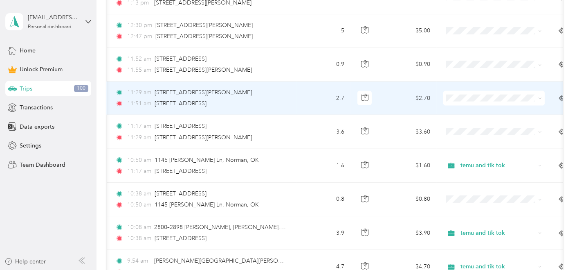
click at [480, 91] on span at bounding box center [494, 98] width 101 height 15
click at [472, 129] on li "temu and tik tok" at bounding box center [494, 134] width 101 height 14
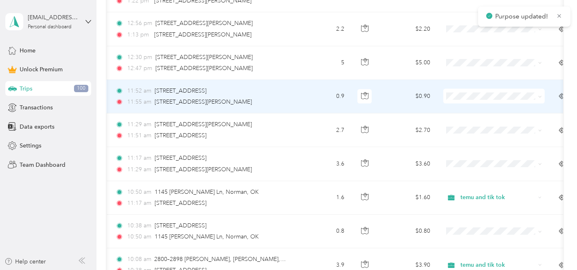
scroll to position [2186, 0]
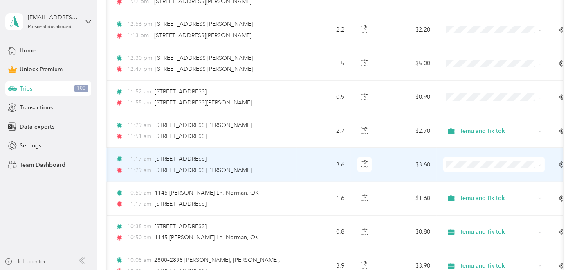
click at [484, 72] on li "temu and tik tok" at bounding box center [494, 68] width 101 height 14
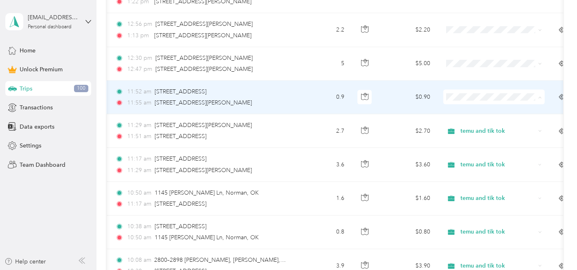
click at [483, 131] on span "temu and tik tok" at bounding box center [501, 133] width 75 height 9
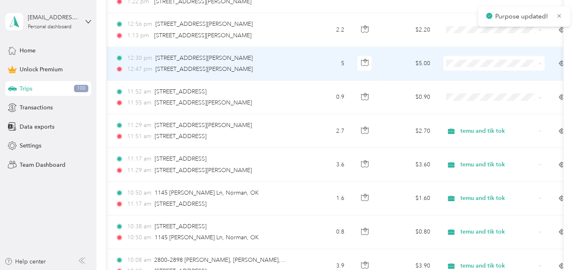
click at [484, 104] on li "temu and tik tok" at bounding box center [494, 100] width 101 height 14
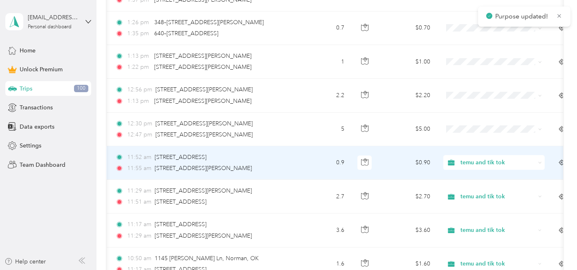
scroll to position [2117, 0]
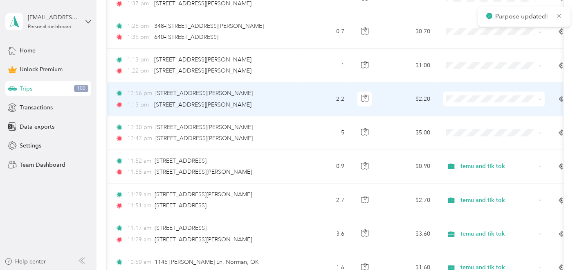
click at [483, 96] on span at bounding box center [494, 99] width 101 height 15
click at [479, 141] on ol "Work Personal temu and tik tok Other Charity Medical Moving Commute" at bounding box center [494, 157] width 101 height 115
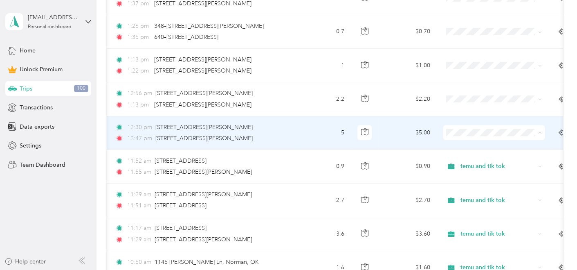
click at [479, 173] on ol "Work Personal temu and tik tok Other Charity Medical Moving Commute" at bounding box center [494, 191] width 101 height 115
click at [485, 167] on span "temu and tik tok" at bounding box center [501, 169] width 75 height 9
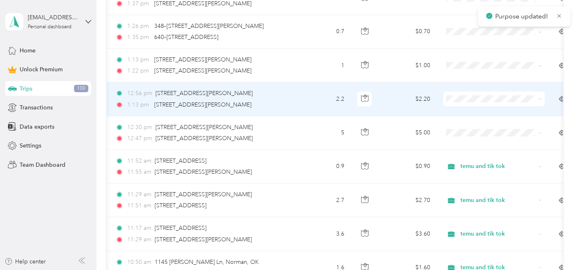
click at [474, 97] on span at bounding box center [494, 99] width 101 height 15
click at [496, 135] on span "temu and tik tok" at bounding box center [501, 136] width 75 height 9
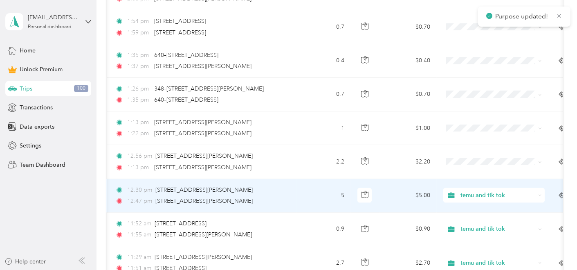
scroll to position [2036, 0]
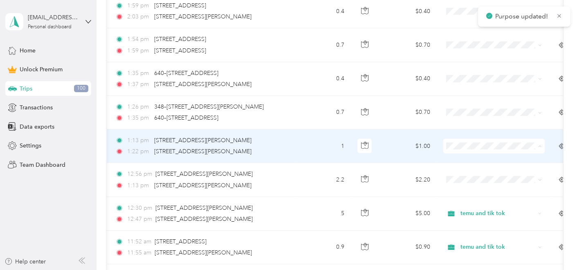
click at [484, 187] on li "temu and tik tok" at bounding box center [494, 183] width 101 height 14
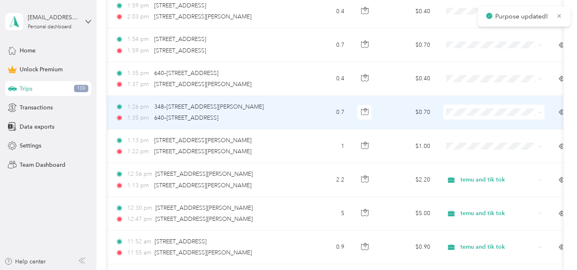
click at [470, 151] on li "temu and tik tok" at bounding box center [494, 149] width 101 height 14
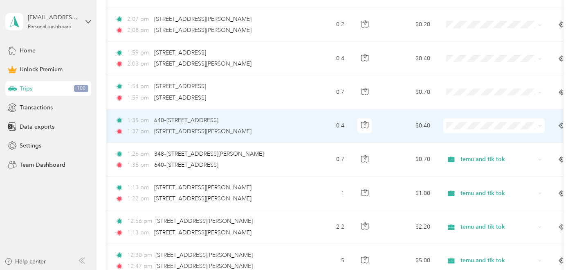
scroll to position [1988, 0]
click at [468, 119] on span at bounding box center [494, 126] width 101 height 15
click at [473, 162] on span "temu and tik tok" at bounding box center [501, 163] width 75 height 9
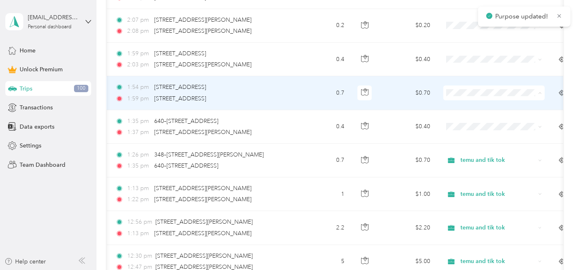
click at [480, 130] on span "temu and tik tok" at bounding box center [501, 130] width 75 height 9
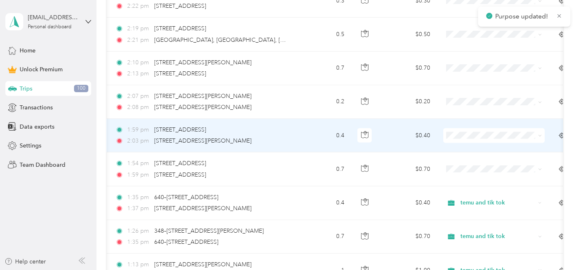
scroll to position [1912, 0]
click at [480, 175] on li "temu and tik tok" at bounding box center [494, 172] width 101 height 14
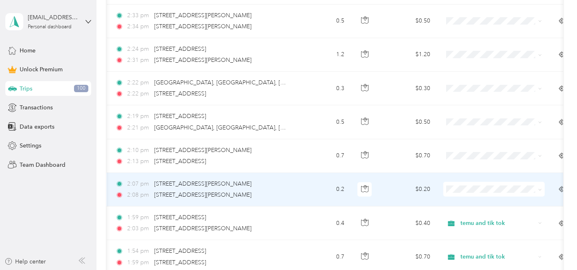
scroll to position [1823, 0]
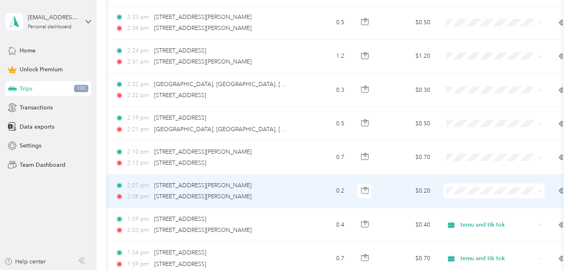
click at [519, 183] on span at bounding box center [494, 190] width 101 height 15
click at [519, 189] on icon at bounding box center [540, 191] width 4 height 4
click at [489, 99] on li "temu and tik tok" at bounding box center [494, 97] width 101 height 14
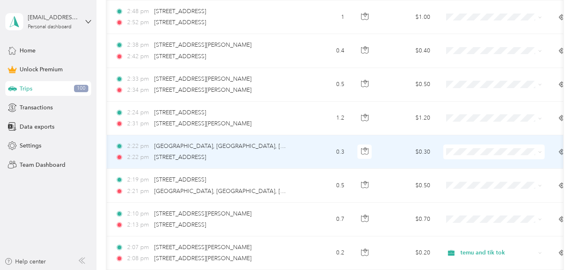
scroll to position [1762, 0]
click at [492, 189] on span "temu and tik tok" at bounding box center [501, 189] width 75 height 9
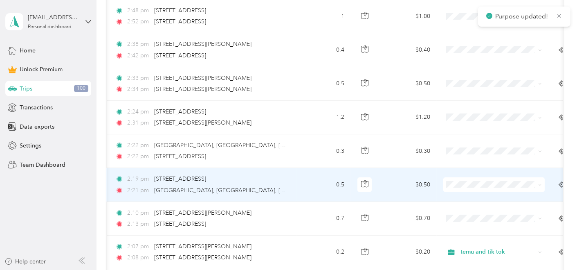
click at [475, 95] on ol "Work Personal temu and tik tok Other Charity Medical Moving Commute" at bounding box center [494, 111] width 101 height 115
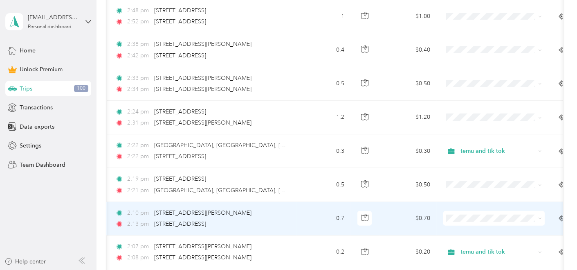
click at [477, 126] on li "temu and tik tok" at bounding box center [494, 125] width 101 height 14
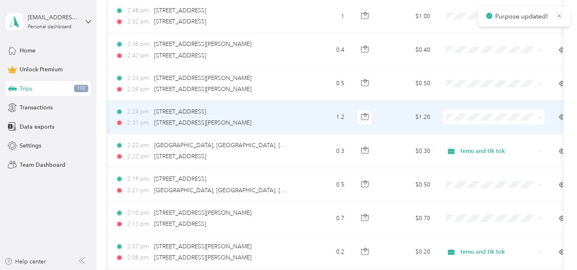
click at [476, 153] on span "temu and tik tok" at bounding box center [501, 154] width 75 height 9
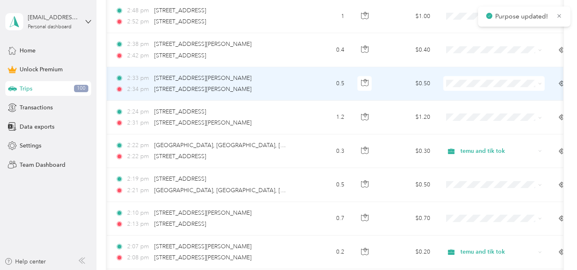
click at [468, 82] on span at bounding box center [494, 83] width 101 height 15
click at [473, 120] on span "temu and tik tok" at bounding box center [501, 121] width 75 height 9
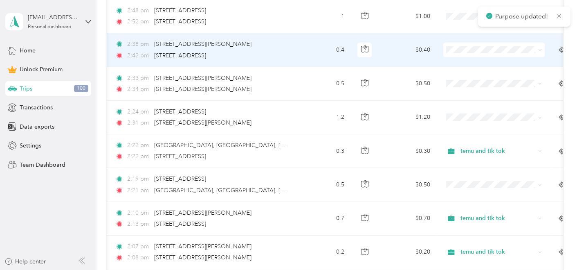
click at [467, 88] on span "temu and tik tok" at bounding box center [501, 85] width 75 height 9
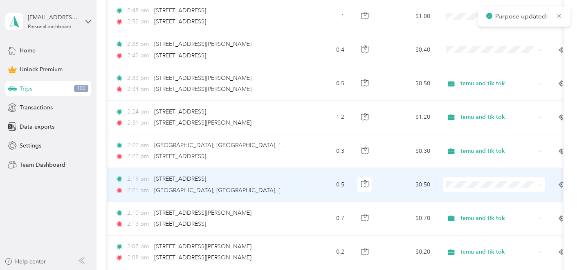
click at [466, 177] on span at bounding box center [494, 184] width 101 height 15
click at [474, 92] on span "temu and tik tok" at bounding box center [501, 91] width 75 height 9
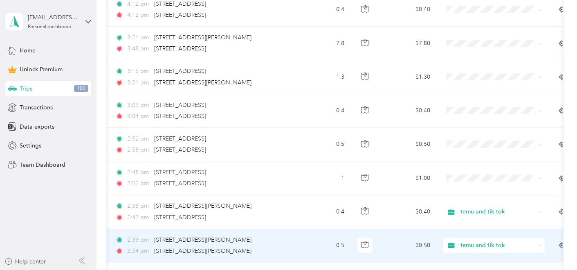
scroll to position [1600, 0]
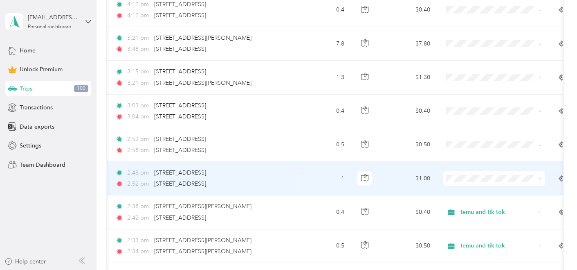
click at [481, 90] on ol "Work Personal temu and tik tok Other Charity Medical Moving Commute" at bounding box center [494, 107] width 101 height 115
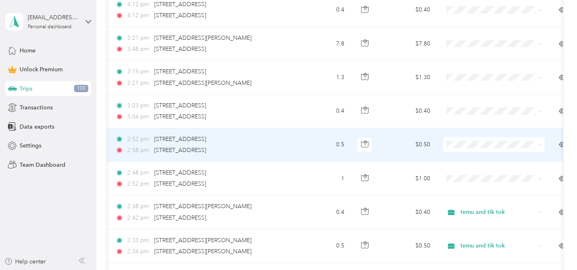
click at [473, 182] on span "temu and tik tok" at bounding box center [501, 182] width 75 height 9
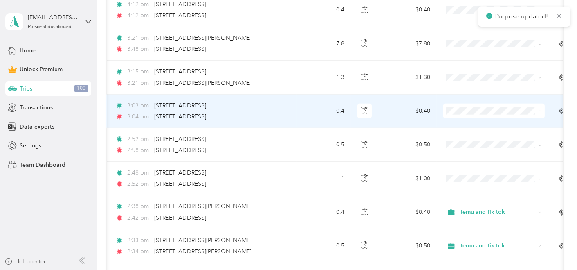
click at [480, 150] on span "temu and tik tok" at bounding box center [501, 149] width 75 height 9
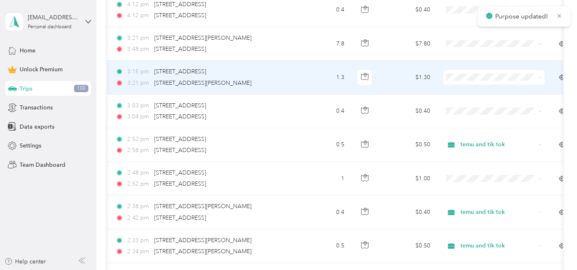
click at [475, 112] on span "temu and tik tok" at bounding box center [501, 112] width 75 height 9
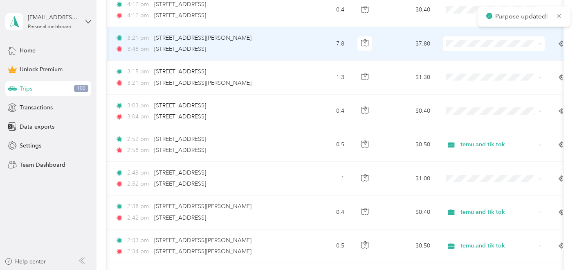
click at [460, 84] on li "temu and tik tok" at bounding box center [494, 82] width 101 height 14
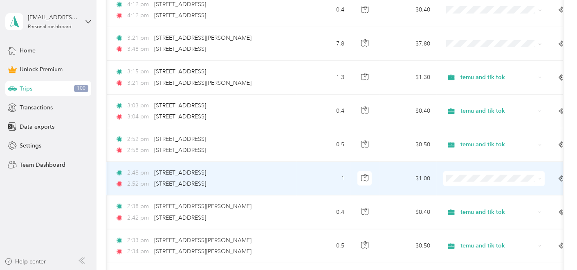
click at [477, 91] on ol "Work Personal temu and tik tok Other Charity Medical Moving Commute" at bounding box center [494, 106] width 101 height 115
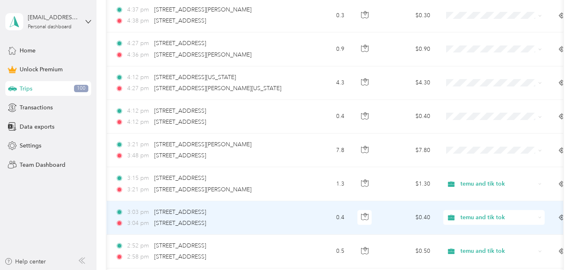
scroll to position [1493, 0]
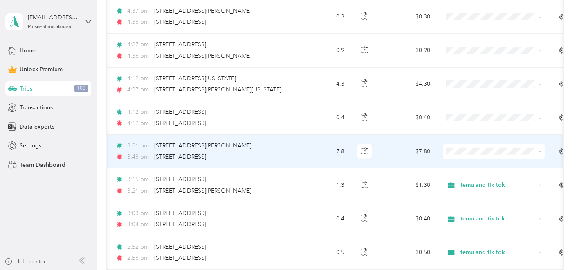
click at [466, 195] on ol "Work Personal temu and tik tok Other Charity Medical Moving Commute" at bounding box center [494, 211] width 101 height 115
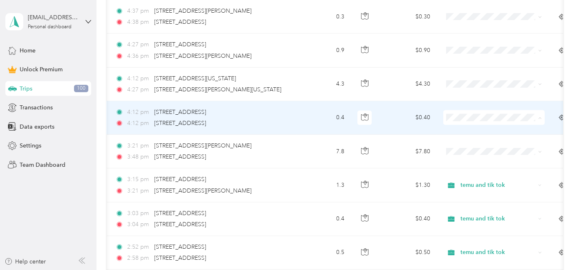
click at [468, 158] on span "temu and tik tok" at bounding box center [501, 156] width 75 height 9
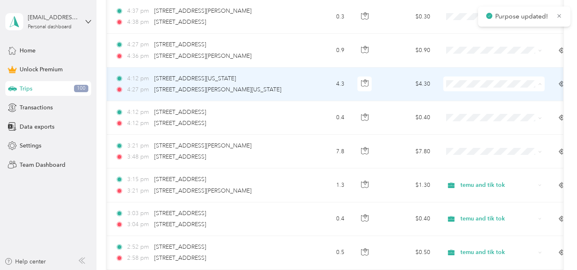
click at [477, 126] on li "temu and tik tok" at bounding box center [494, 123] width 101 height 14
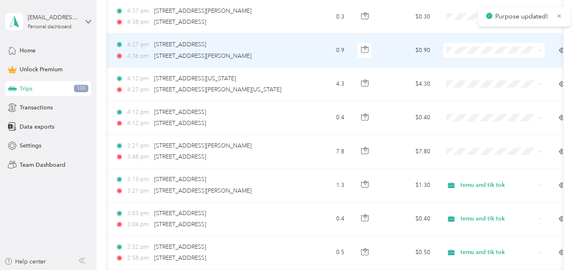
click at [464, 52] on span at bounding box center [494, 50] width 101 height 15
click at [466, 52] on span at bounding box center [494, 50] width 101 height 15
click at [478, 92] on li "temu and tik tok" at bounding box center [494, 89] width 101 height 14
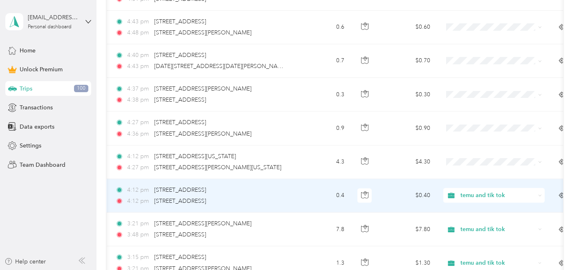
scroll to position [1415, 0]
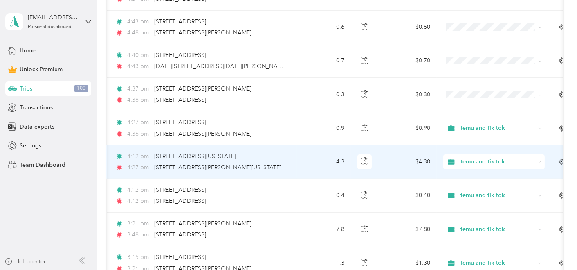
click at [462, 154] on div "temu and tik tok" at bounding box center [494, 161] width 101 height 15
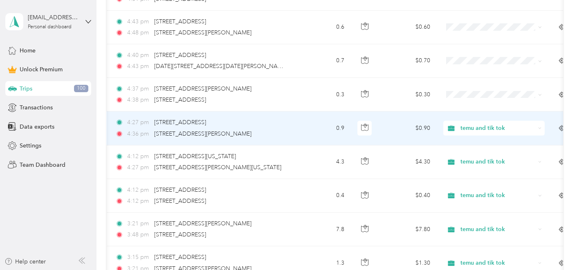
click at [381, 111] on td "$0.90" at bounding box center [408, 128] width 57 height 34
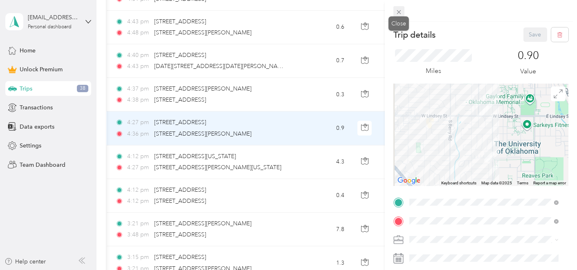
click at [399, 16] on span at bounding box center [399, 11] width 11 height 11
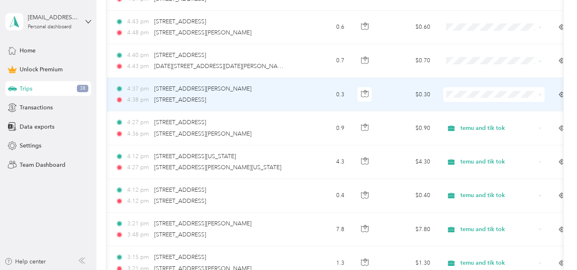
click at [471, 133] on span "temu and tik tok" at bounding box center [501, 132] width 75 height 9
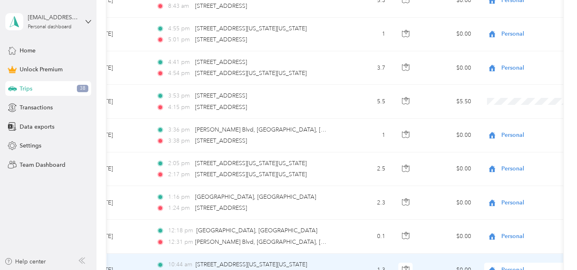
scroll to position [3594, 0]
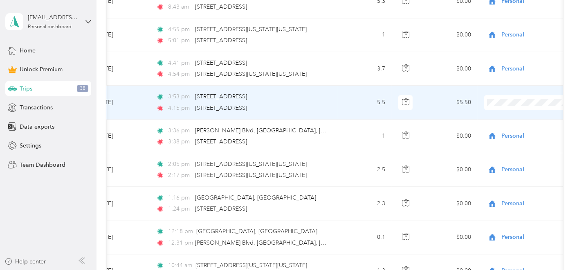
click at [506, 119] on span "Personal" at bounding box center [533, 116] width 75 height 9
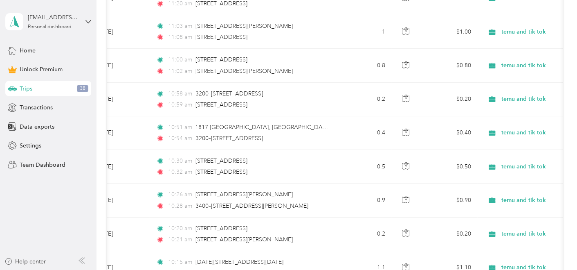
scroll to position [410, 0]
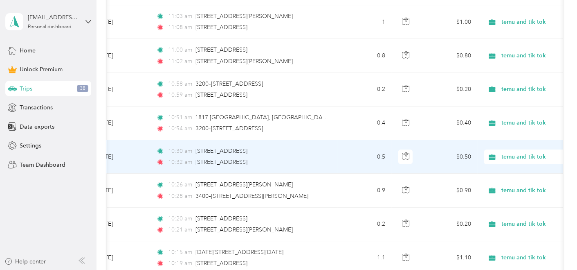
click at [297, 164] on div "10:32 am 3604 [GEOGRAPHIC_DATA], [GEOGRAPHIC_DATA], [GEOGRAPHIC_DATA]" at bounding box center [242, 162] width 172 height 9
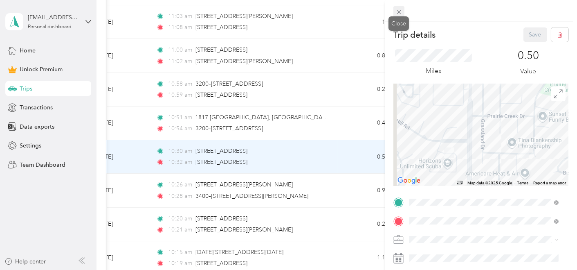
click at [402, 15] on icon at bounding box center [399, 12] width 7 height 7
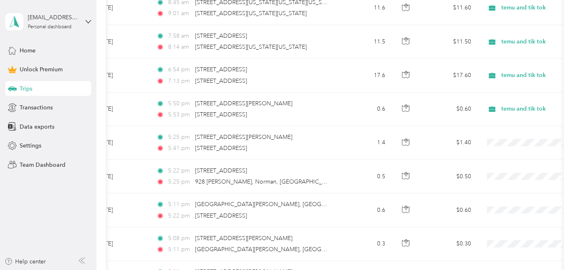
scroll to position [1085, 0]
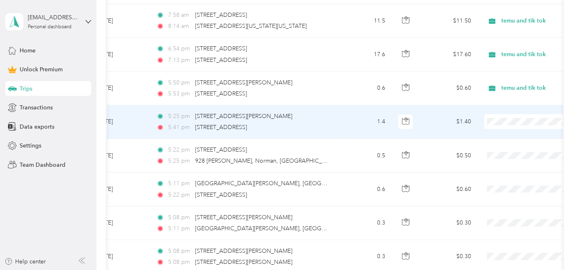
click at [513, 123] on span at bounding box center [534, 121] width 101 height 15
click at [513, 122] on span at bounding box center [534, 121] width 101 height 15
click at [489, 151] on li "Personal" at bounding box center [526, 147] width 101 height 14
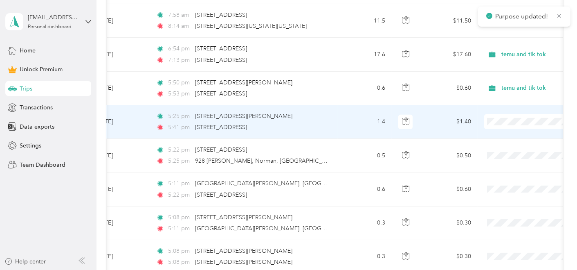
click at [507, 122] on span at bounding box center [534, 121] width 101 height 15
click at [514, 163] on span "temu and tik tok" at bounding box center [533, 162] width 75 height 9
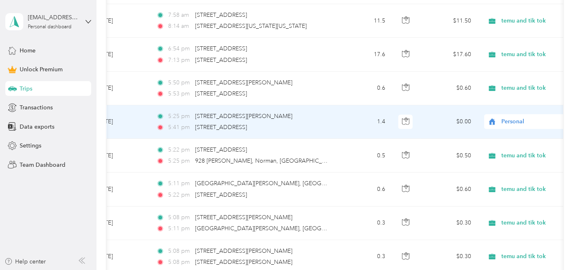
click at [519, 123] on div "Personal" at bounding box center [534, 121] width 101 height 15
click at [519, 158] on span "temu and tik tok" at bounding box center [533, 162] width 75 height 9
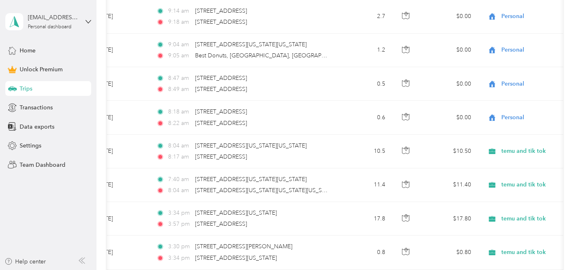
scroll to position [4127, 0]
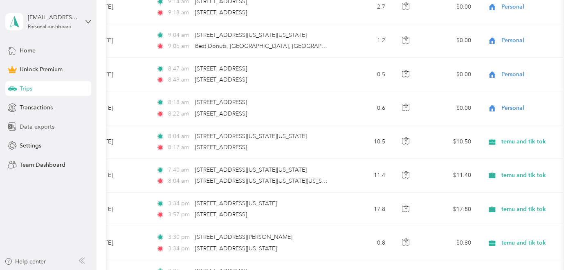
click at [40, 133] on div "Data exports" at bounding box center [48, 126] width 86 height 15
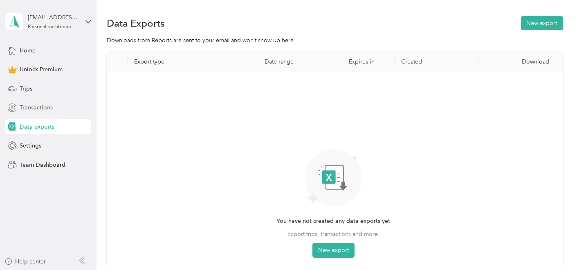
click at [48, 111] on span "Transactions" at bounding box center [36, 107] width 33 height 9
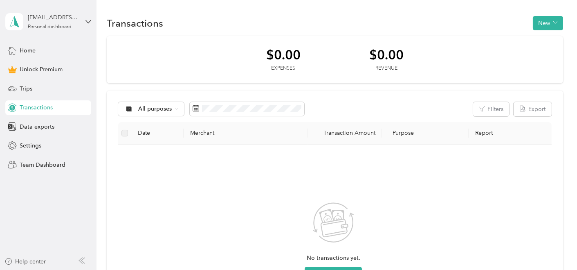
click at [212, 132] on th "Merchant" at bounding box center [246, 133] width 124 height 23
click at [21, 52] on span "Home" at bounding box center [28, 50] width 16 height 9
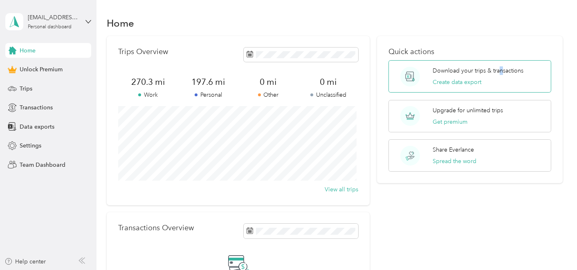
drag, startPoint x: 459, startPoint y: 83, endPoint x: 499, endPoint y: 61, distance: 45.6
click at [499, 61] on div "Download your trips & transactions Create data export" at bounding box center [470, 76] width 163 height 32
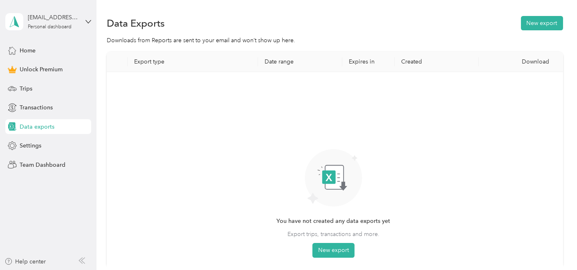
click at [37, 40] on div "[EMAIL_ADDRESS][DOMAIN_NAME] Personal dashboard Home Unlock Premium Trips Trans…" at bounding box center [48, 86] width 86 height 172
click at [27, 113] on div "Transactions" at bounding box center [48, 107] width 86 height 15
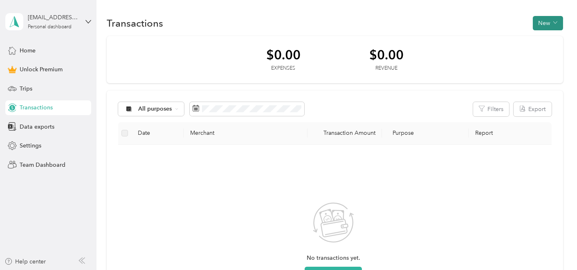
click at [519, 24] on button "New" at bounding box center [548, 23] width 30 height 14
click at [519, 41] on span "Expense" at bounding box center [543, 38] width 22 height 9
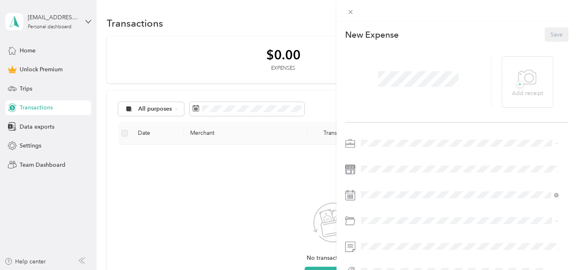
click at [380, 65] on div at bounding box center [418, 82] width 146 height 52
click at [370, 29] on p "New Expense" at bounding box center [372, 34] width 54 height 11
click at [519, 90] on p "Add receipt" at bounding box center [527, 93] width 31 height 9
click at [411, 160] on div at bounding box center [456, 210] width 223 height 146
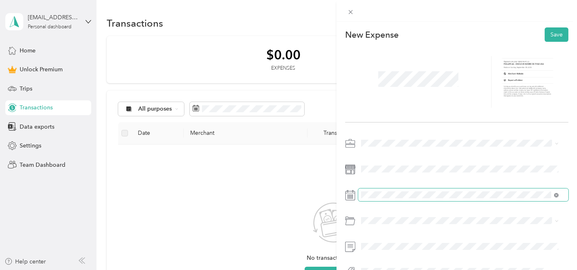
click at [519, 196] on icon at bounding box center [556, 195] width 5 height 5
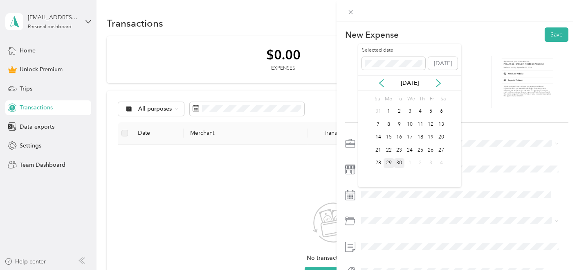
click at [390, 160] on div "29" at bounding box center [389, 163] width 11 height 10
click at [377, 160] on div "28" at bounding box center [378, 163] width 11 height 10
click at [410, 126] on li "Gasoline" at bounding box center [459, 123] width 203 height 14
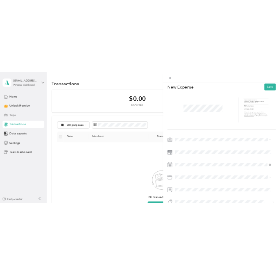
scroll to position [0, 0]
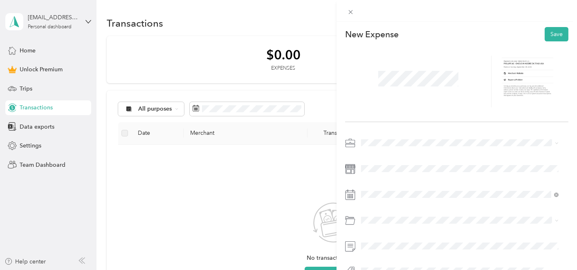
click at [434, 190] on ol "Work Personal temu and tik tok Other Charity Medical Moving Commute" at bounding box center [459, 203] width 203 height 115
click at [519, 33] on button "Save" at bounding box center [557, 34] width 24 height 14
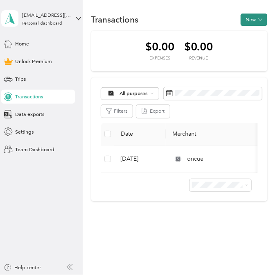
click at [248, 23] on button "New" at bounding box center [254, 20] width 27 height 12
click at [241, 43] on span "Revenue" at bounding box center [250, 45] width 20 height 7
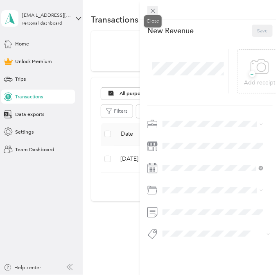
click at [155, 10] on icon at bounding box center [152, 10] width 7 height 7
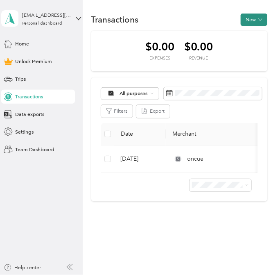
click at [248, 17] on button "New" at bounding box center [254, 20] width 27 height 12
click at [244, 32] on span "Expense" at bounding box center [249, 32] width 19 height 7
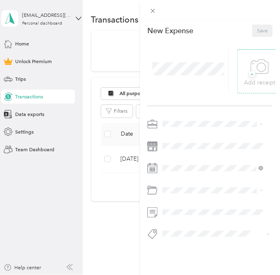
click at [254, 68] on icon at bounding box center [259, 67] width 18 height 23
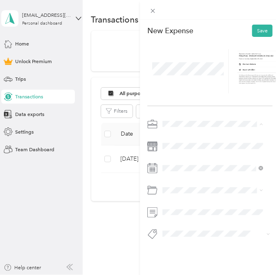
click at [182, 159] on span "temu and tik tok" at bounding box center [183, 160] width 36 height 6
click at [223, 110] on div "New Expense Save" at bounding box center [210, 144] width 140 height 249
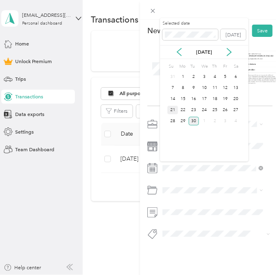
click at [172, 110] on div "21" at bounding box center [172, 110] width 11 height 9
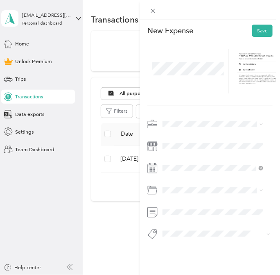
click at [182, 112] on ol "Default categories Gasoline Car Maintenance and Repairs Car Lease Payments Park…" at bounding box center [213, 134] width 106 height 98
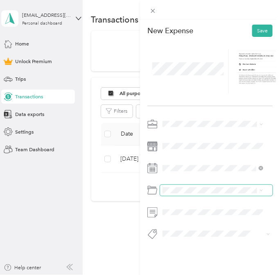
click at [194, 185] on span at bounding box center [216, 190] width 113 height 11
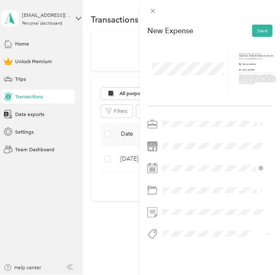
click at [198, 108] on li "Gasoline" at bounding box center [213, 107] width 106 height 12
click at [259, 29] on button "Save" at bounding box center [262, 31] width 20 height 12
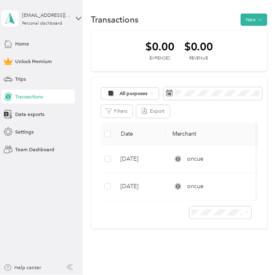
click at [35, 96] on span "Transactions" at bounding box center [29, 96] width 28 height 7
click at [213, 23] on div "Transactions New" at bounding box center [179, 19] width 176 height 15
click at [246, 17] on button "New" at bounding box center [254, 20] width 27 height 12
click at [241, 33] on span "Expense" at bounding box center [249, 32] width 19 height 7
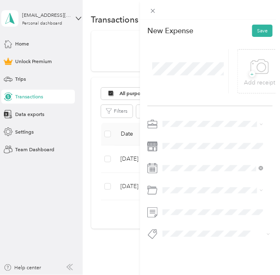
click at [176, 118] on span at bounding box center [216, 123] width 113 height 11
click at [177, 160] on span "temu and tik tok" at bounding box center [183, 160] width 36 height 6
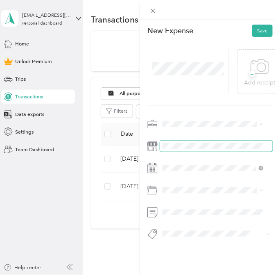
click at [144, 148] on div "New Expense Save + Add receipt" at bounding box center [210, 144] width 140 height 249
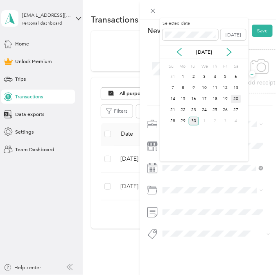
click at [232, 101] on div "20" at bounding box center [236, 99] width 11 height 9
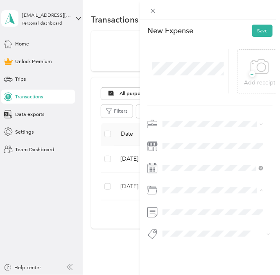
click at [177, 219] on span "Gasoline" at bounding box center [174, 218] width 19 height 6
click at [257, 63] on icon at bounding box center [261, 67] width 9 height 9
click at [254, 29] on button "Save" at bounding box center [262, 31] width 20 height 12
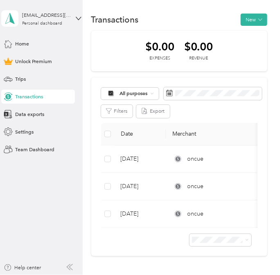
click at [231, 109] on div "Filters Export" at bounding box center [179, 111] width 156 height 13
click at [251, 19] on button "New" at bounding box center [254, 20] width 27 height 12
click at [242, 32] on span "Expense" at bounding box center [249, 32] width 19 height 7
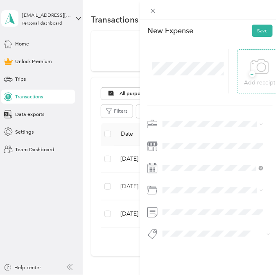
click at [249, 72] on span "+" at bounding box center [252, 74] width 6 height 6
click at [194, 159] on span "temu and tik tok" at bounding box center [183, 160] width 36 height 6
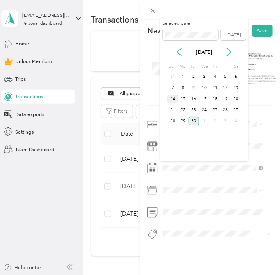
click at [173, 99] on div "14" at bounding box center [172, 99] width 11 height 9
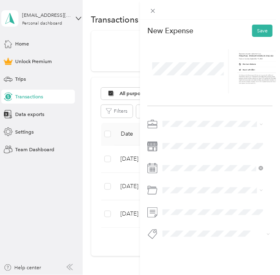
click at [181, 195] on div at bounding box center [209, 193] width 125 height 16
click at [186, 107] on div "Gasoline" at bounding box center [213, 107] width 96 height 7
click at [254, 31] on button "Save" at bounding box center [262, 31] width 20 height 12
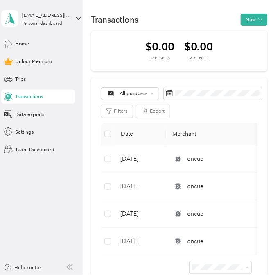
drag, startPoint x: 239, startPoint y: 79, endPoint x: 263, endPoint y: 54, distance: 34.1
click at [263, 54] on div "$0.00 Expenses $0.00 Revenue" at bounding box center [179, 51] width 176 height 41
drag, startPoint x: 250, startPoint y: 22, endPoint x: 252, endPoint y: 15, distance: 7.0
click at [252, 15] on button "New" at bounding box center [254, 20] width 27 height 12
click at [249, 34] on span "Expense" at bounding box center [249, 32] width 19 height 7
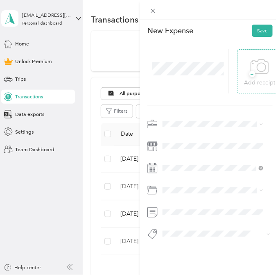
click at [248, 78] on p "Add receipt" at bounding box center [259, 82] width 31 height 9
click at [175, 173] on div at bounding box center [209, 181] width 125 height 126
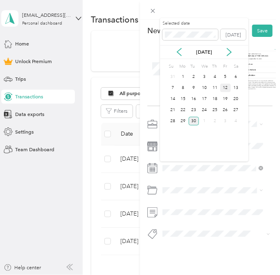
click at [226, 89] on div "12" at bounding box center [225, 87] width 11 height 9
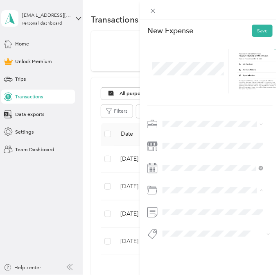
click at [181, 217] on span "Gasoline" at bounding box center [174, 218] width 19 height 6
click at [179, 162] on li "temu and tik tok" at bounding box center [213, 160] width 106 height 12
click at [252, 35] on button "Save" at bounding box center [262, 31] width 20 height 12
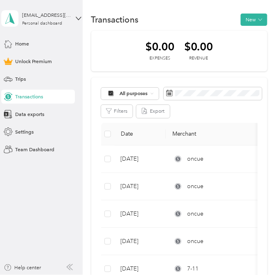
click at [245, 76] on div "$0.00 Expenses $0.00 Revenue All purposes Filters Export Date Merchant Transact…" at bounding box center [179, 171] width 176 height 280
click at [250, 18] on button "New" at bounding box center [254, 20] width 27 height 12
click at [249, 32] on span "Expense" at bounding box center [249, 32] width 19 height 7
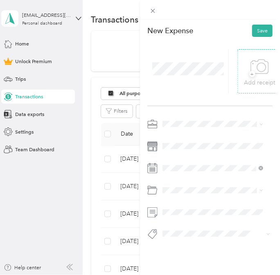
click at [252, 72] on icon at bounding box center [259, 67] width 18 height 23
click at [186, 158] on span "temu and tik tok" at bounding box center [183, 160] width 36 height 6
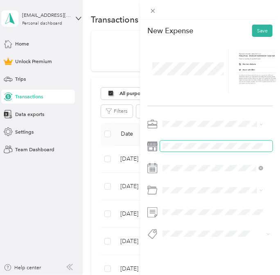
click at [182, 149] on span at bounding box center [216, 145] width 113 height 11
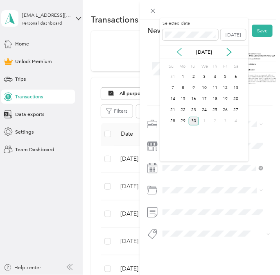
click at [180, 52] on icon at bounding box center [179, 52] width 8 height 8
click at [172, 119] on div "24" at bounding box center [172, 121] width 11 height 9
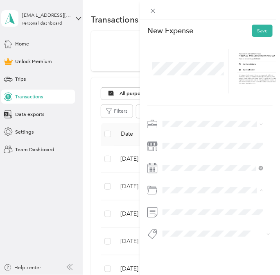
click at [176, 218] on span "Gasoline" at bounding box center [174, 218] width 19 height 6
click at [252, 34] on button "Save" at bounding box center [262, 31] width 20 height 12
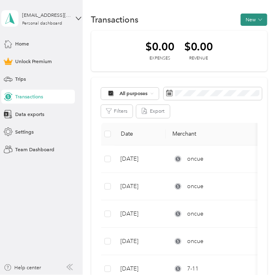
click at [247, 19] on button "New" at bounding box center [254, 20] width 27 height 12
click at [241, 29] on span "Expense" at bounding box center [249, 32] width 19 height 7
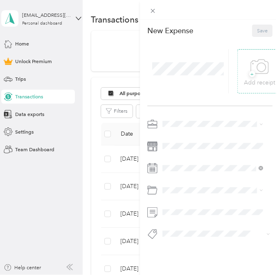
click at [257, 59] on icon at bounding box center [259, 66] width 18 height 14
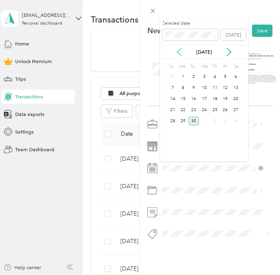
click at [178, 53] on icon at bounding box center [179, 51] width 4 height 7
click at [182, 95] on div "11" at bounding box center [183, 99] width 11 height 9
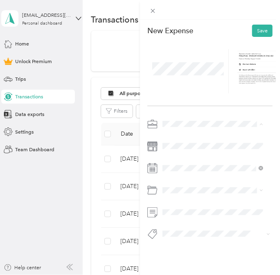
click at [180, 160] on div "temu and tik tok" at bounding box center [213, 160] width 96 height 7
click at [182, 109] on div "Gasoline" at bounding box center [213, 107] width 96 height 7
click at [254, 32] on button "Save" at bounding box center [262, 31] width 20 height 12
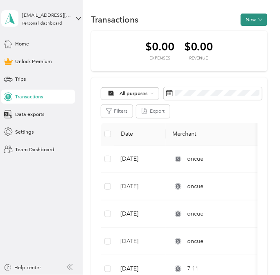
click at [244, 20] on button "New" at bounding box center [254, 20] width 27 height 12
click at [242, 34] on span "Expense" at bounding box center [249, 32] width 19 height 7
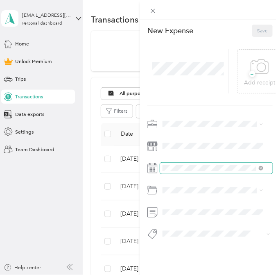
click at [181, 171] on span at bounding box center [216, 167] width 113 height 11
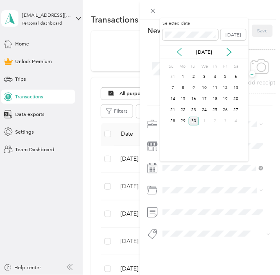
click at [176, 49] on icon at bounding box center [179, 52] width 8 height 8
click at [237, 99] on div "16" at bounding box center [236, 99] width 11 height 9
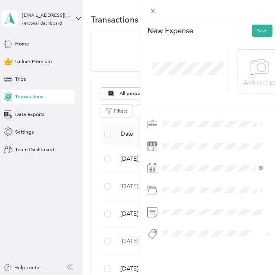
click at [191, 159] on span "temu and tik tok" at bounding box center [183, 158] width 36 height 6
click at [188, 107] on div "Gasoline" at bounding box center [213, 107] width 96 height 7
click at [250, 68] on icon at bounding box center [259, 67] width 18 height 23
click at [254, 34] on button "Save" at bounding box center [262, 31] width 20 height 12
